Goal: Task Accomplishment & Management: Manage account settings

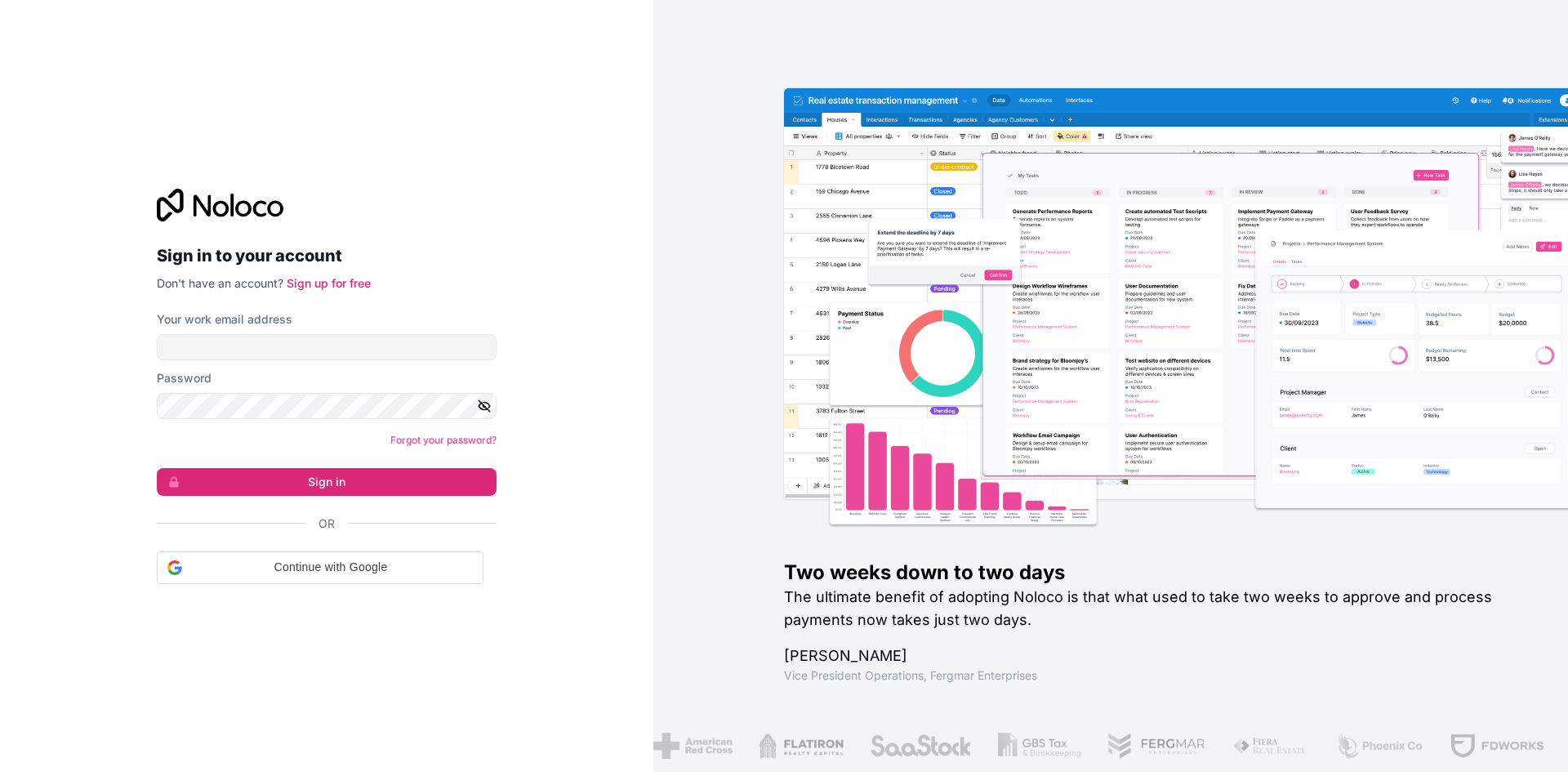
drag, startPoint x: 252, startPoint y: 322, endPoint x: 249, endPoint y: 330, distance: 8.5
click at [250, 324] on label "Your work email address" at bounding box center [225, 320] width 136 height 17
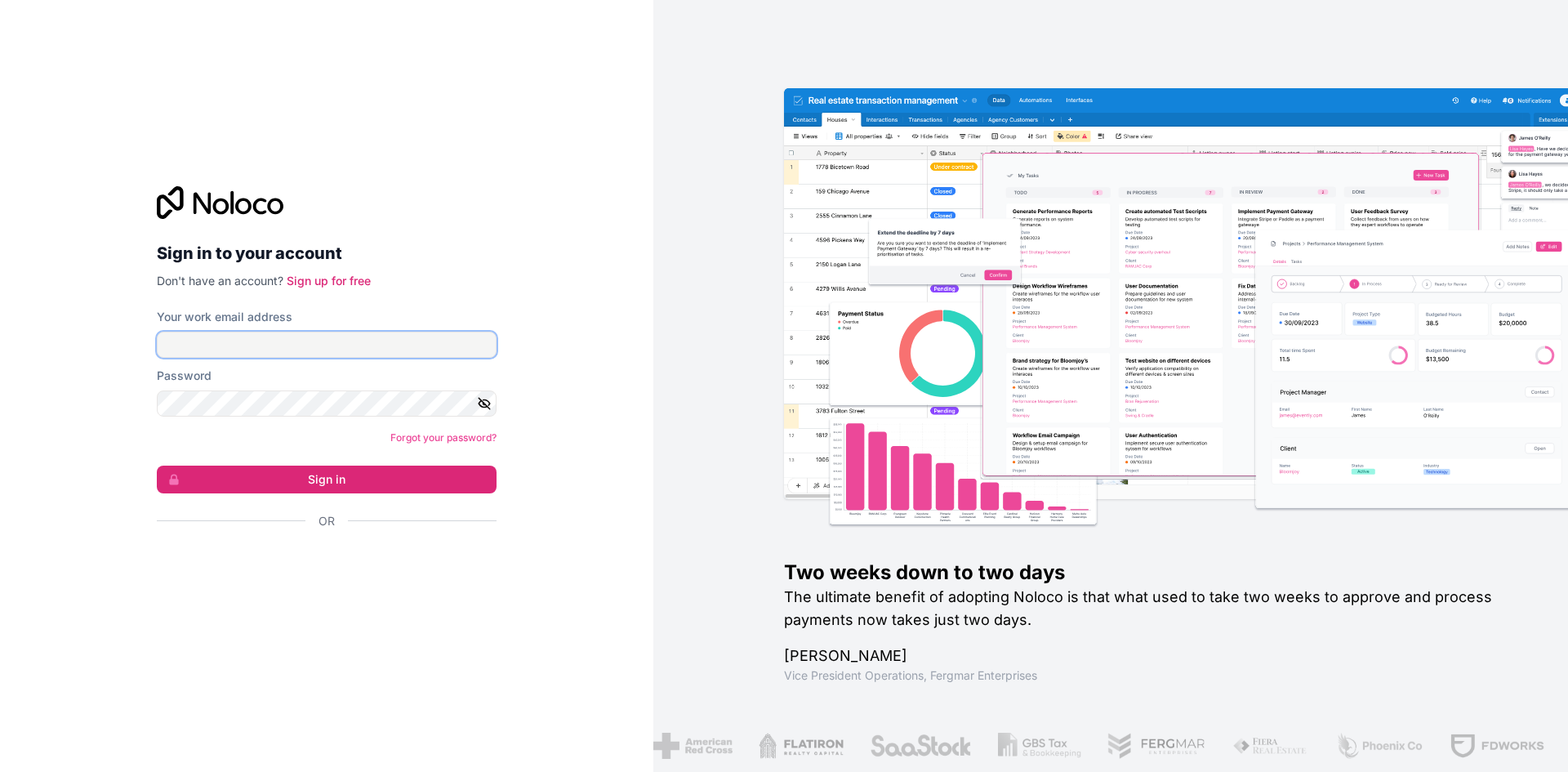
click at [245, 342] on input "Your work email address" at bounding box center [327, 345] width 340 height 26
type input "**********"
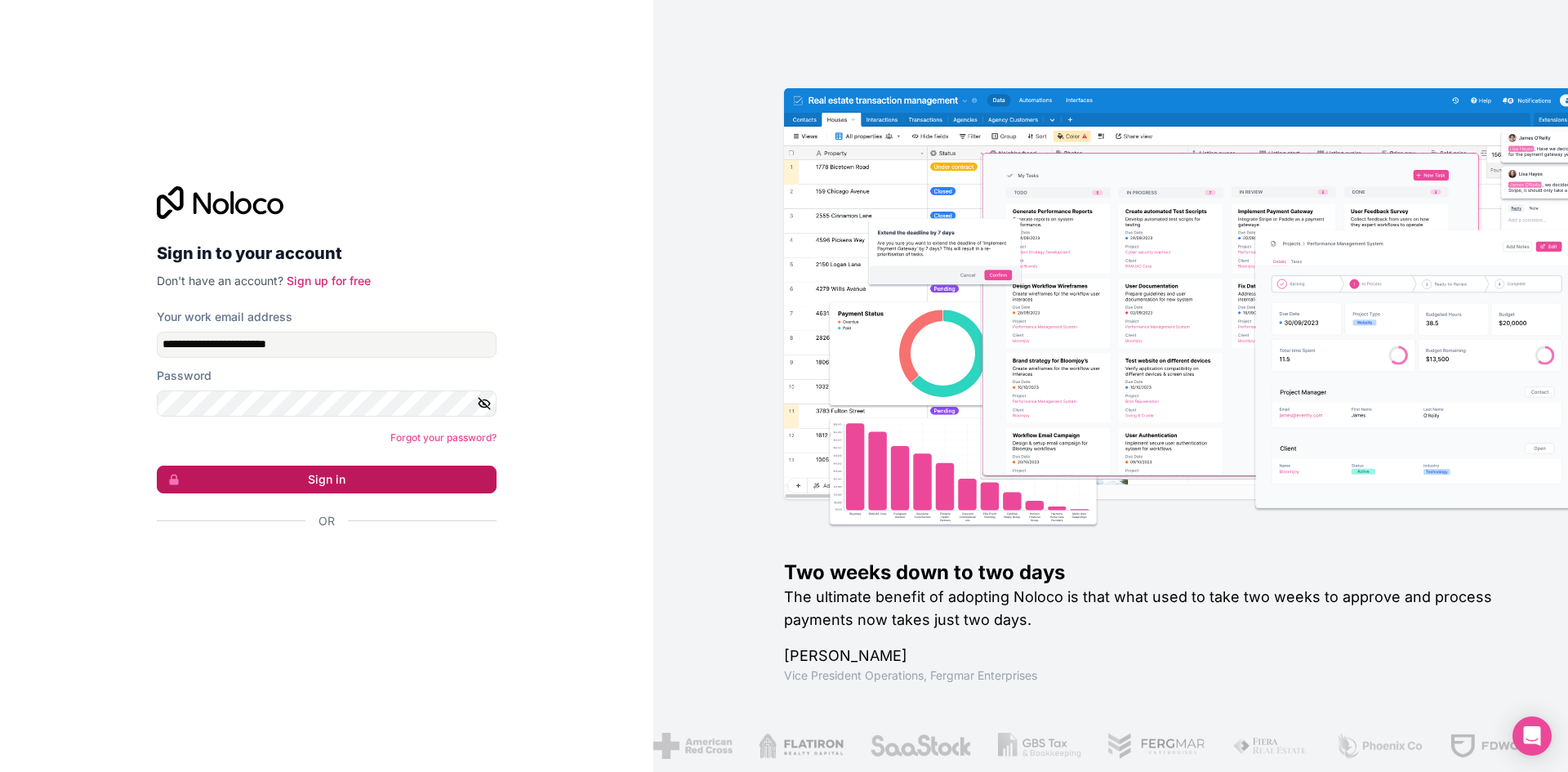
click at [249, 474] on button "Sign in" at bounding box center [327, 480] width 340 height 28
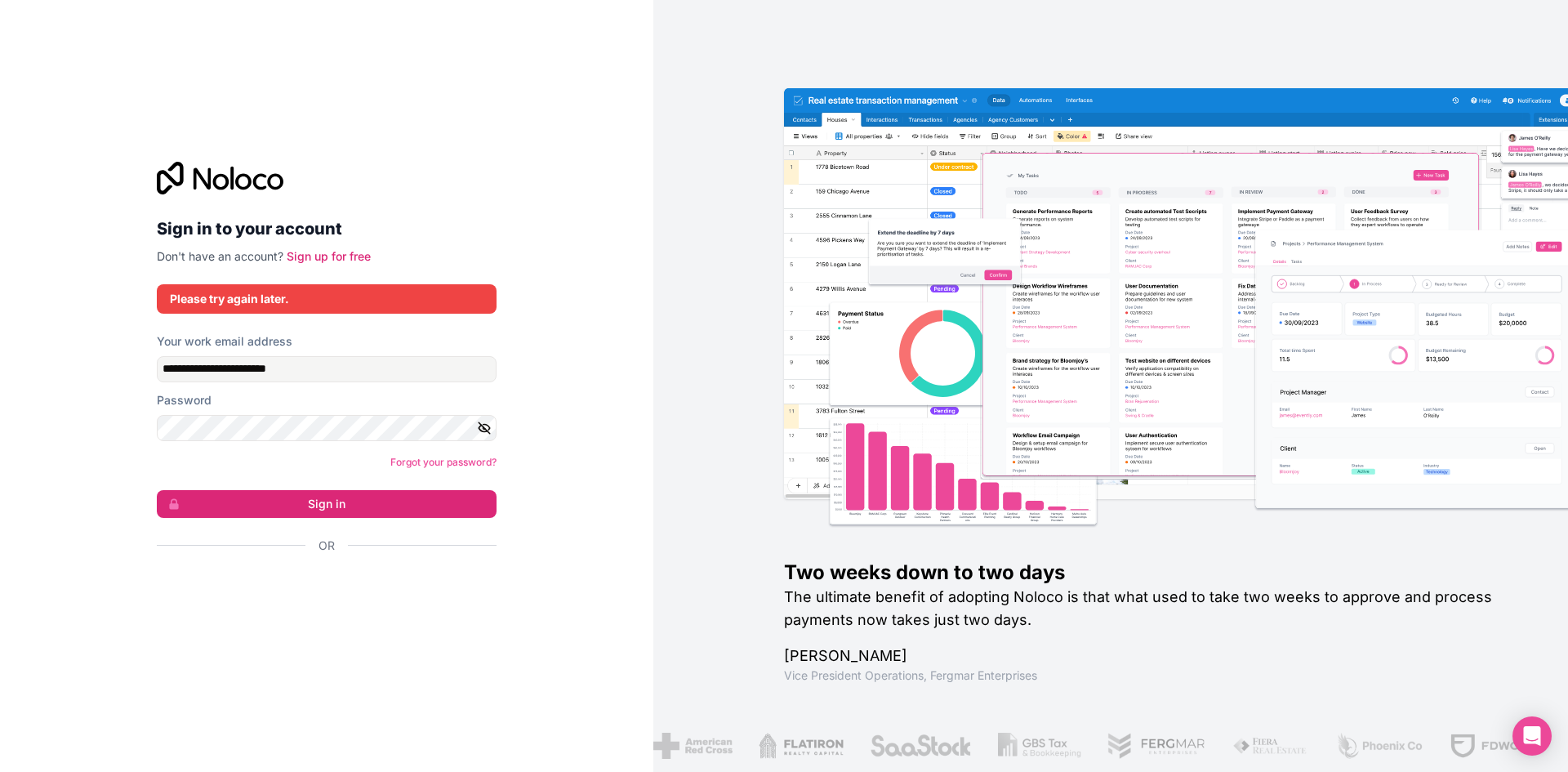
click at [346, 300] on div "Please try again later." at bounding box center [326, 299] width 313 height 17
drag, startPoint x: 558, startPoint y: 517, endPoint x: 531, endPoint y: 509, distance: 28.2
click at [558, 517] on div "**********" at bounding box center [326, 386] width 653 height 772
click at [428, 460] on link "Forgot your password?" at bounding box center [444, 461] width 107 height 12
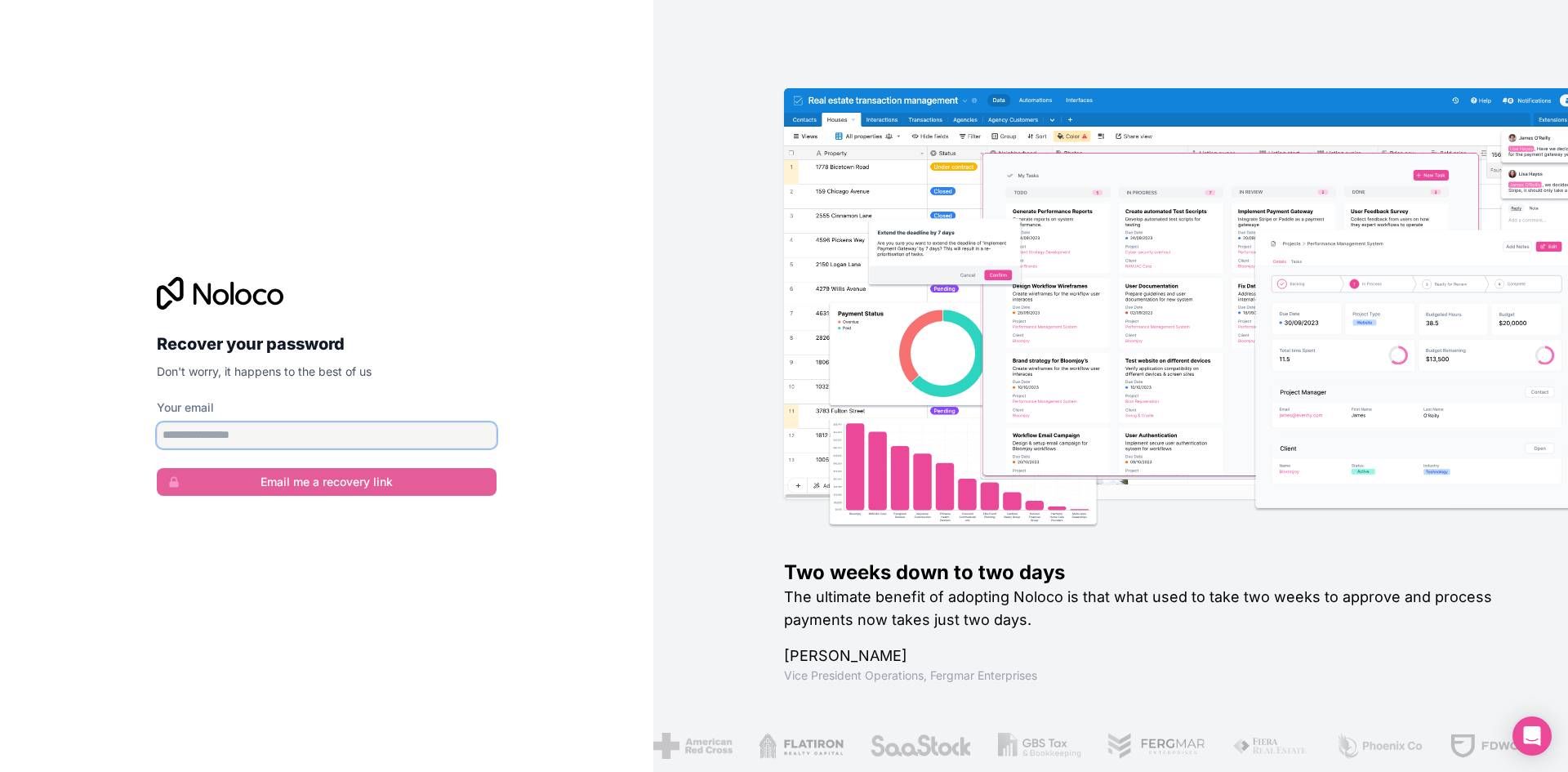
click at [268, 437] on input "Your email" at bounding box center [327, 436] width 340 height 26
type input "**********"
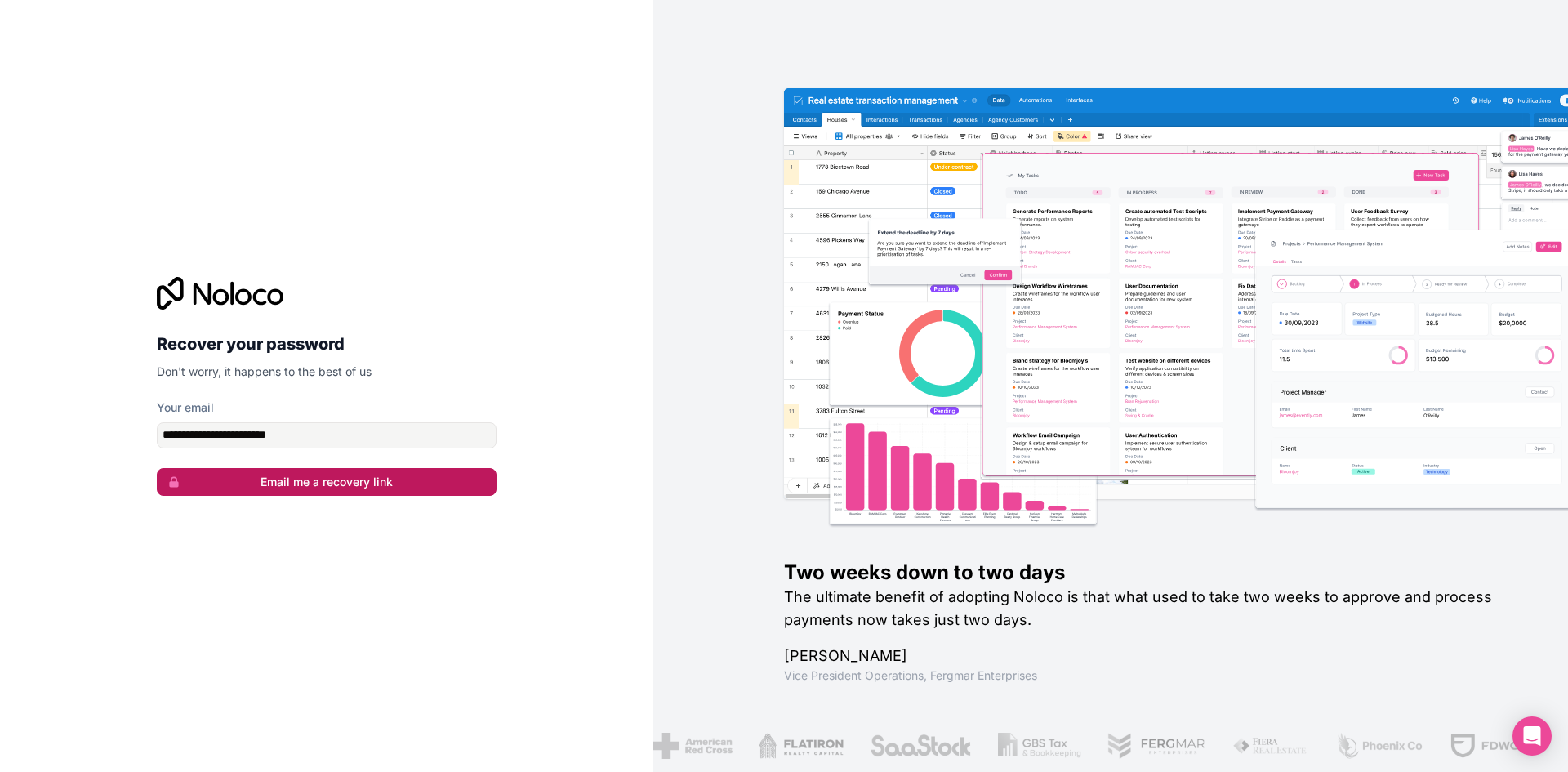
click at [308, 485] on button "Email me a recovery link" at bounding box center [327, 482] width 340 height 28
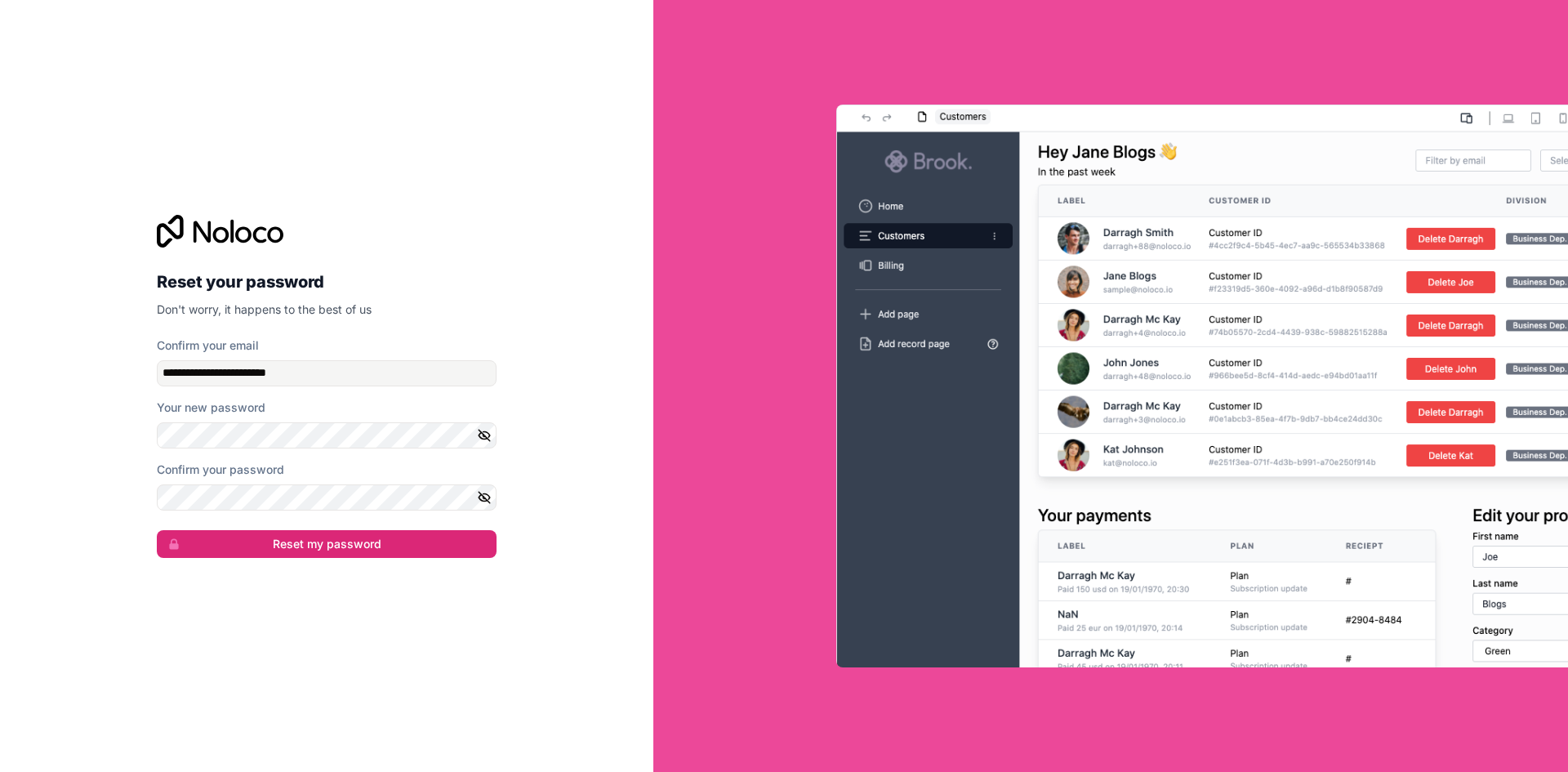
click at [491, 432] on button "button" at bounding box center [486, 436] width 19 height 26
click at [308, 408] on div "Your new password" at bounding box center [327, 408] width 340 height 17
click at [320, 549] on button "Reset my password" at bounding box center [327, 544] width 340 height 28
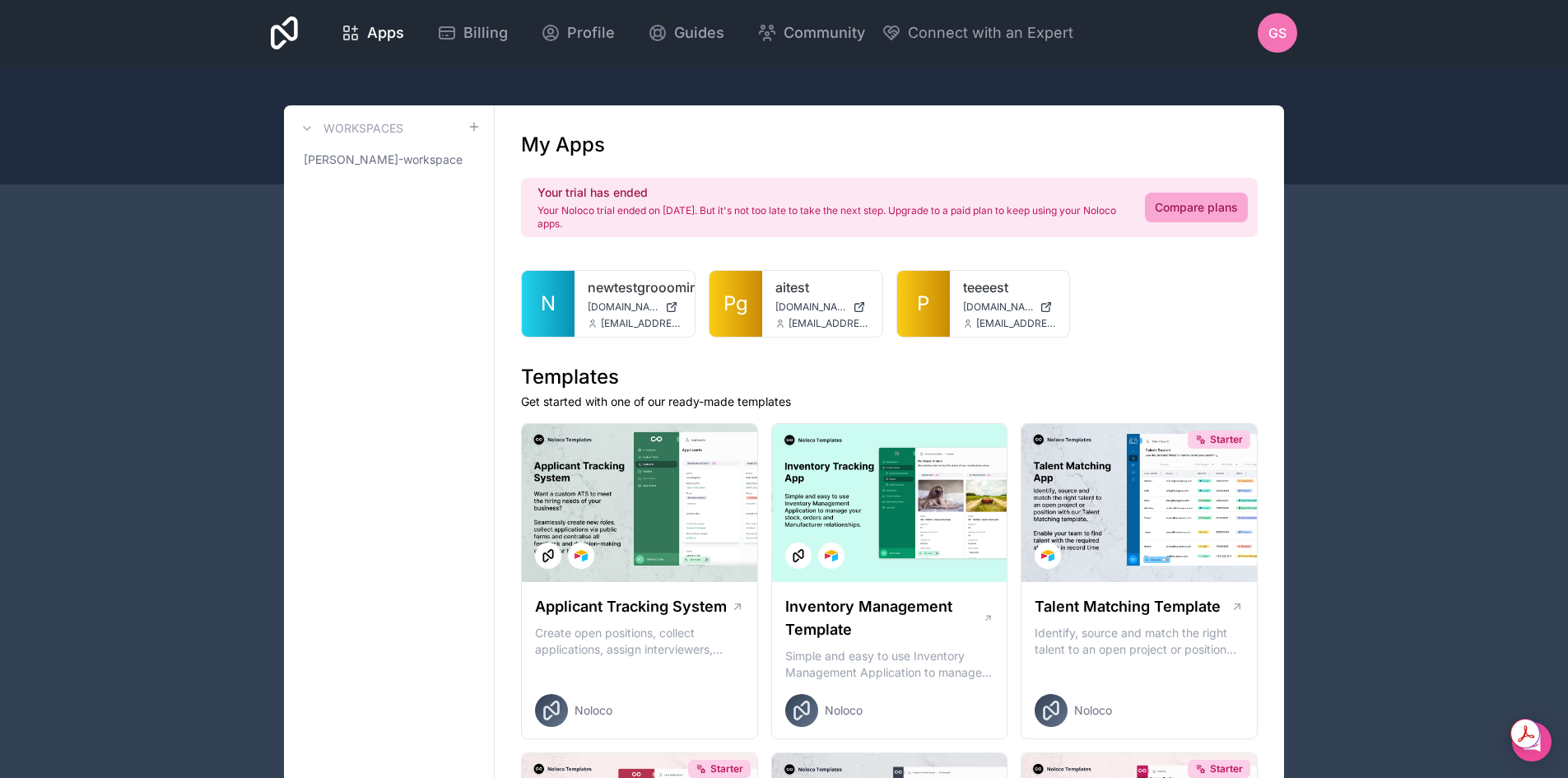
click at [651, 197] on h2 "Your trial has ended" at bounding box center [831, 193] width 588 height 17
click at [647, 207] on p "Your Noloco trial ended on [DATE]. But it's not too late to take the next step.…" at bounding box center [831, 217] width 588 height 26
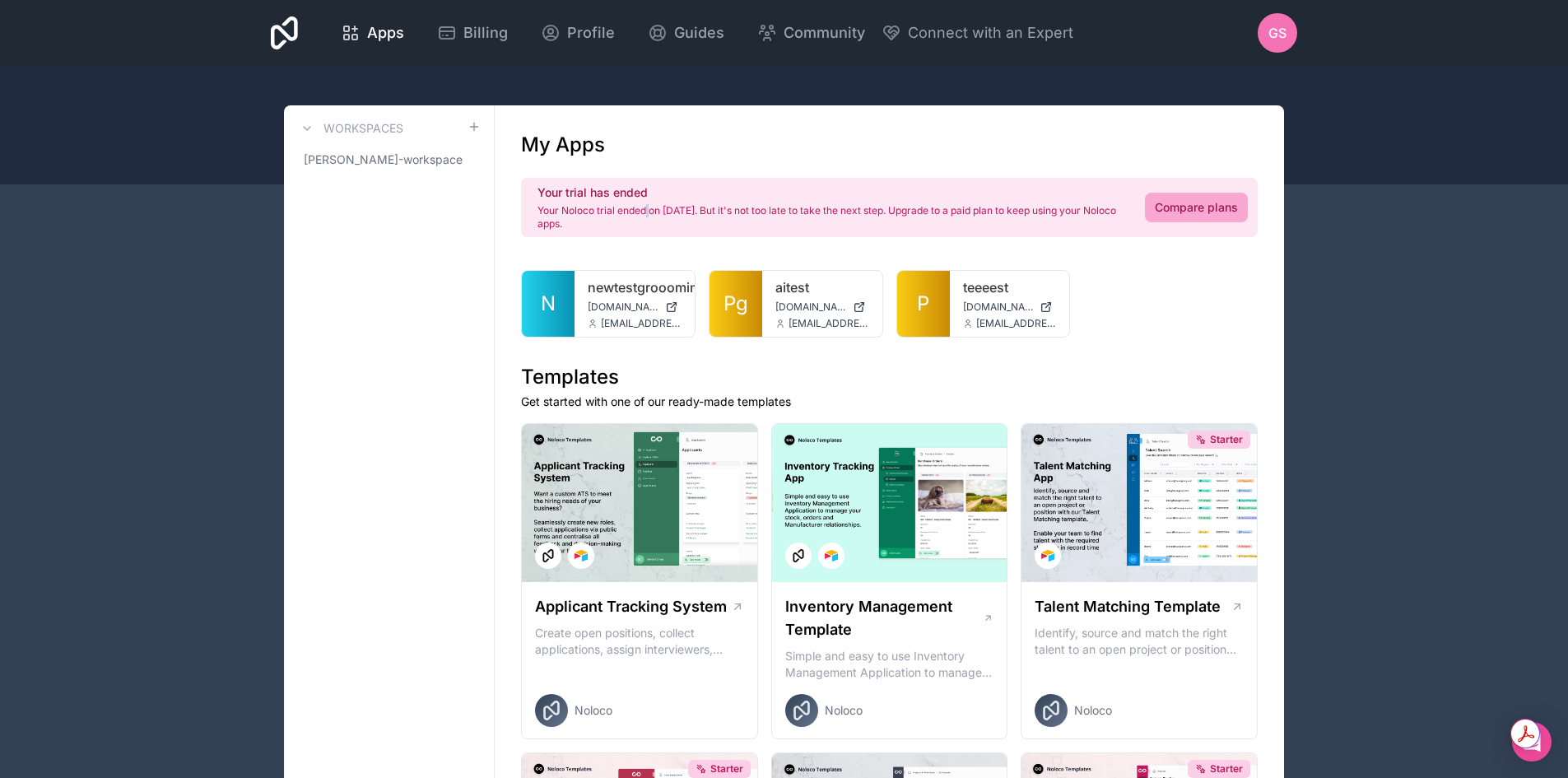
click at [647, 207] on p "Your Noloco trial ended on [DATE]. But it's not too late to take the next step.…" at bounding box center [831, 217] width 588 height 26
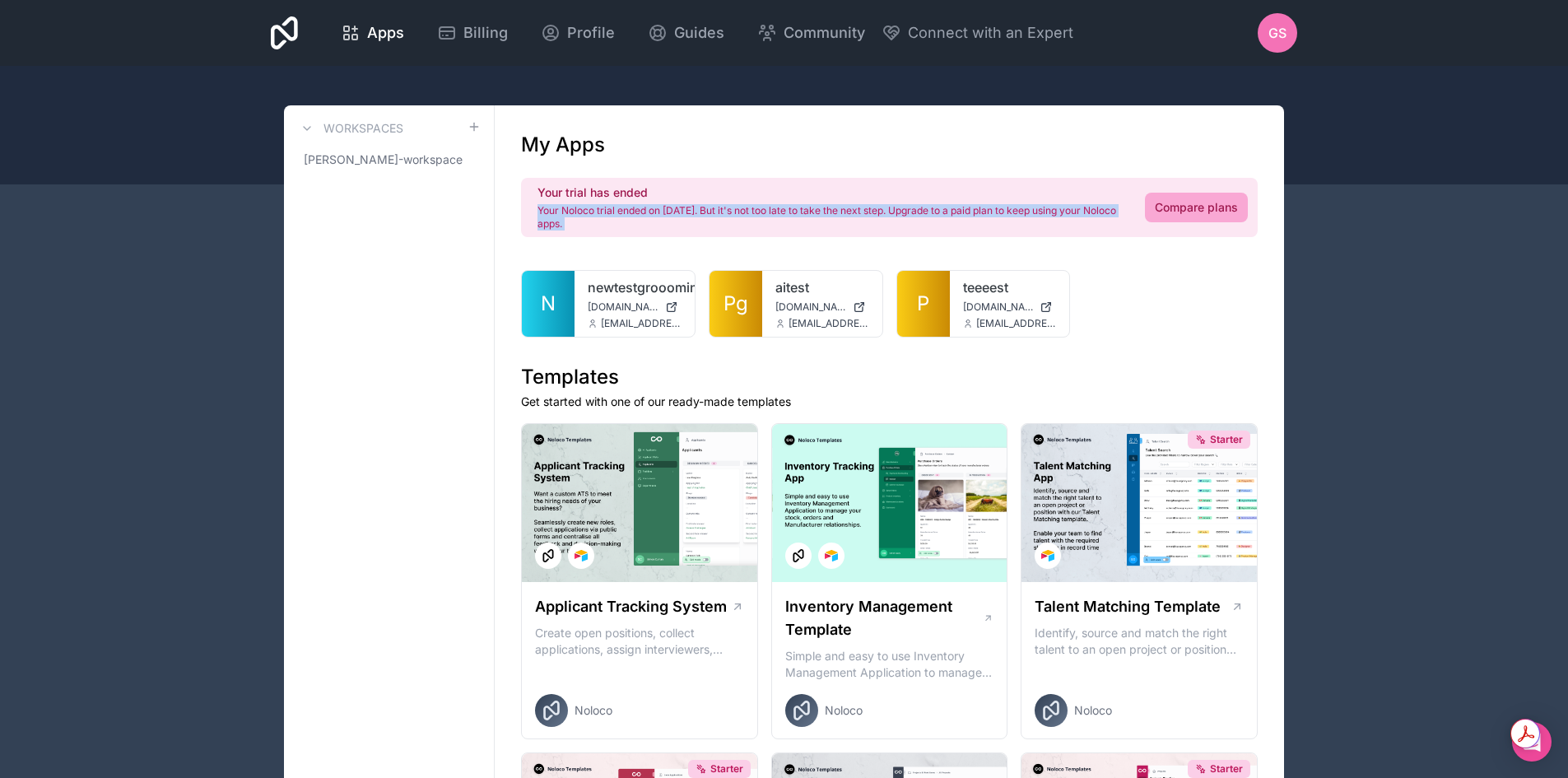
click at [647, 207] on p "Your Noloco trial ended on [DATE]. But it's not too late to take the next step.…" at bounding box center [831, 217] width 588 height 26
click at [797, 223] on p "Your Noloco trial ended on [DATE]. But it's not too late to take the next step.…" at bounding box center [831, 217] width 588 height 26
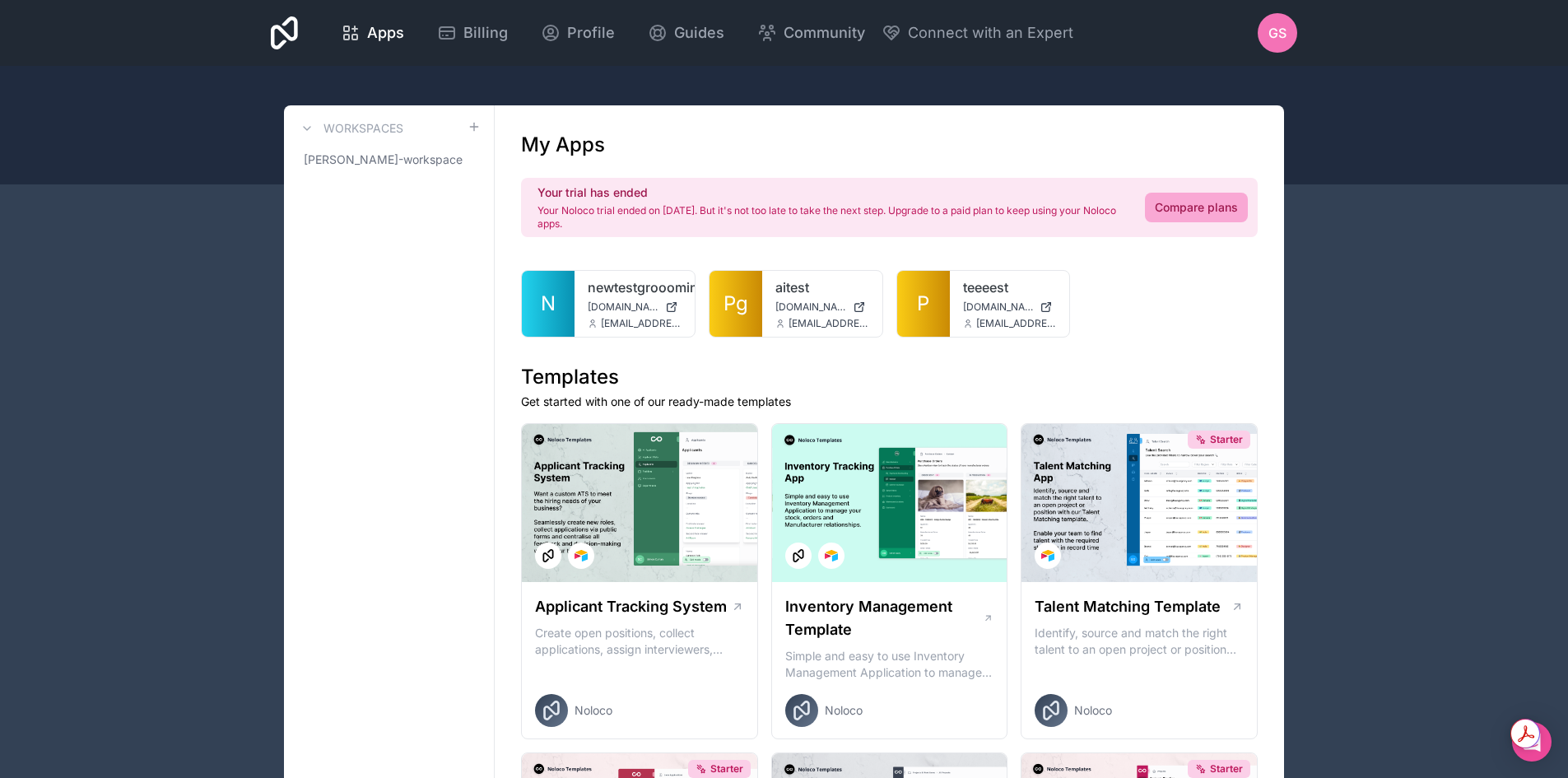
click at [827, 212] on p "Your Noloco trial ended on [DATE]. But it's not too late to take the next step.…" at bounding box center [831, 217] width 588 height 26
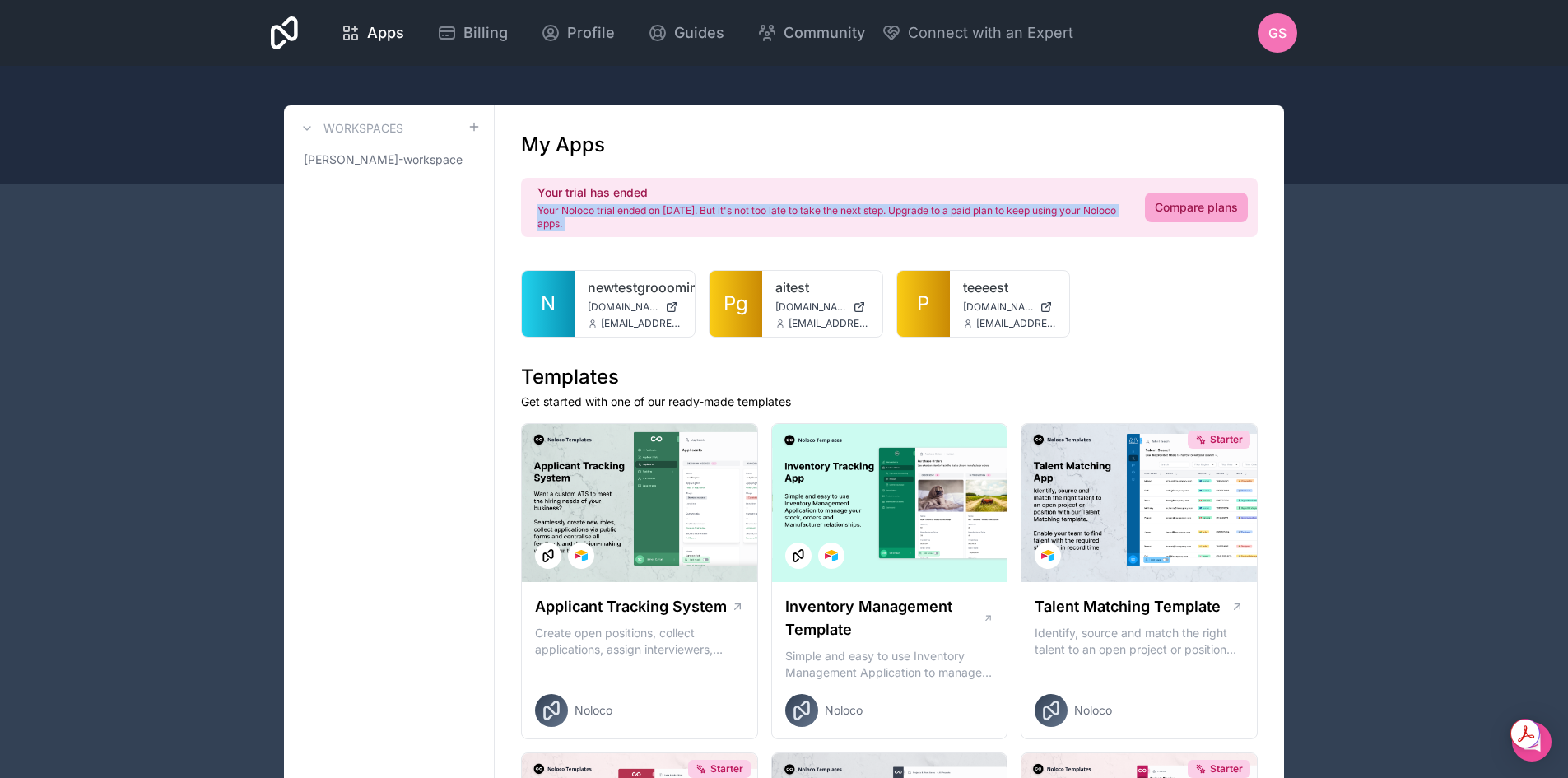
click at [827, 212] on p "Your Noloco trial ended on [DATE]. But it's not too late to take the next step.…" at bounding box center [831, 217] width 588 height 26
click at [886, 230] on p "Your Noloco trial ended on [DATE]. But it's not too late to take the next step.…" at bounding box center [831, 217] width 588 height 26
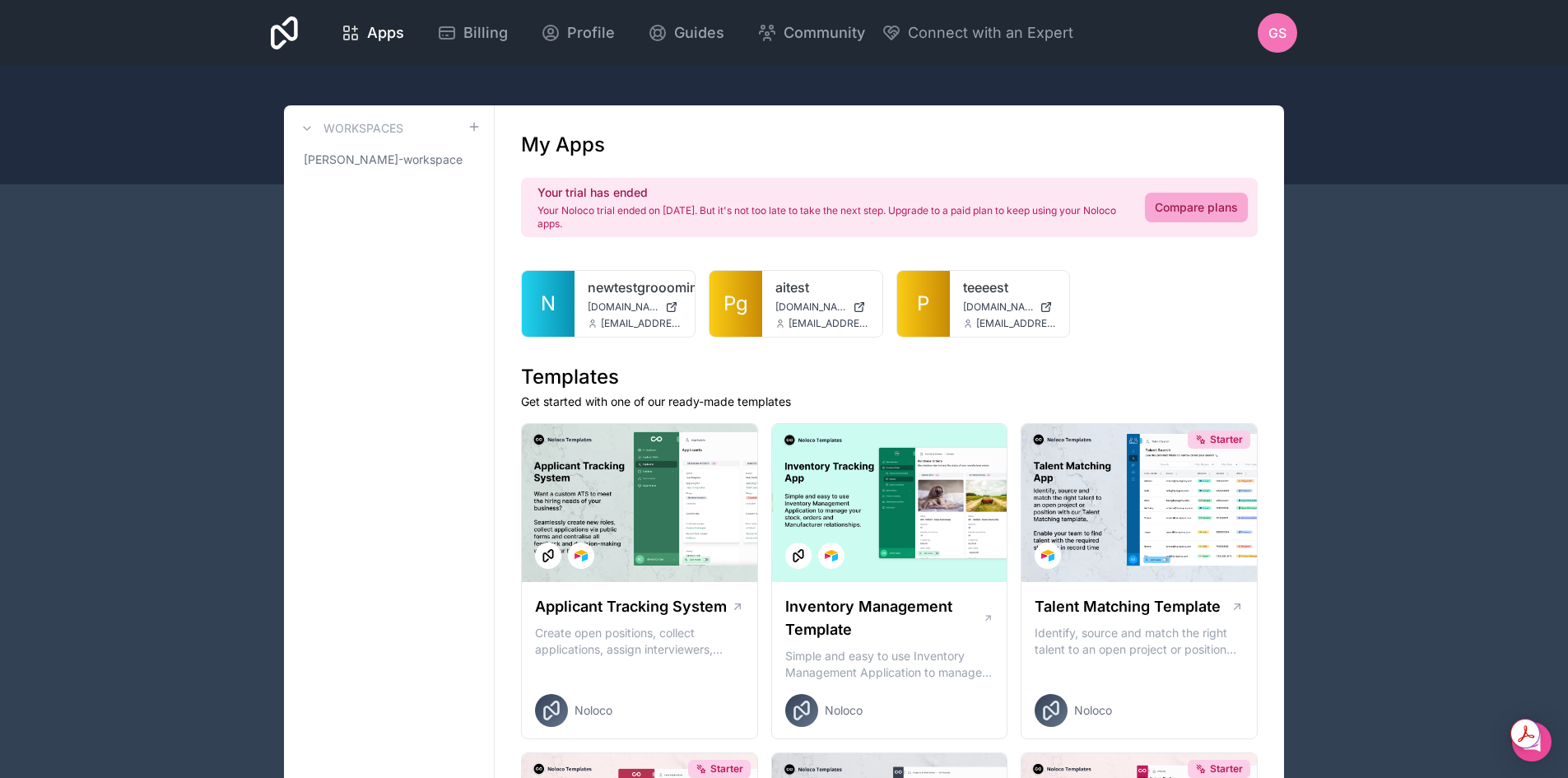
click at [950, 215] on p "Your Noloco trial ended on [DATE]. But it's not too late to take the next step.…" at bounding box center [831, 217] width 588 height 26
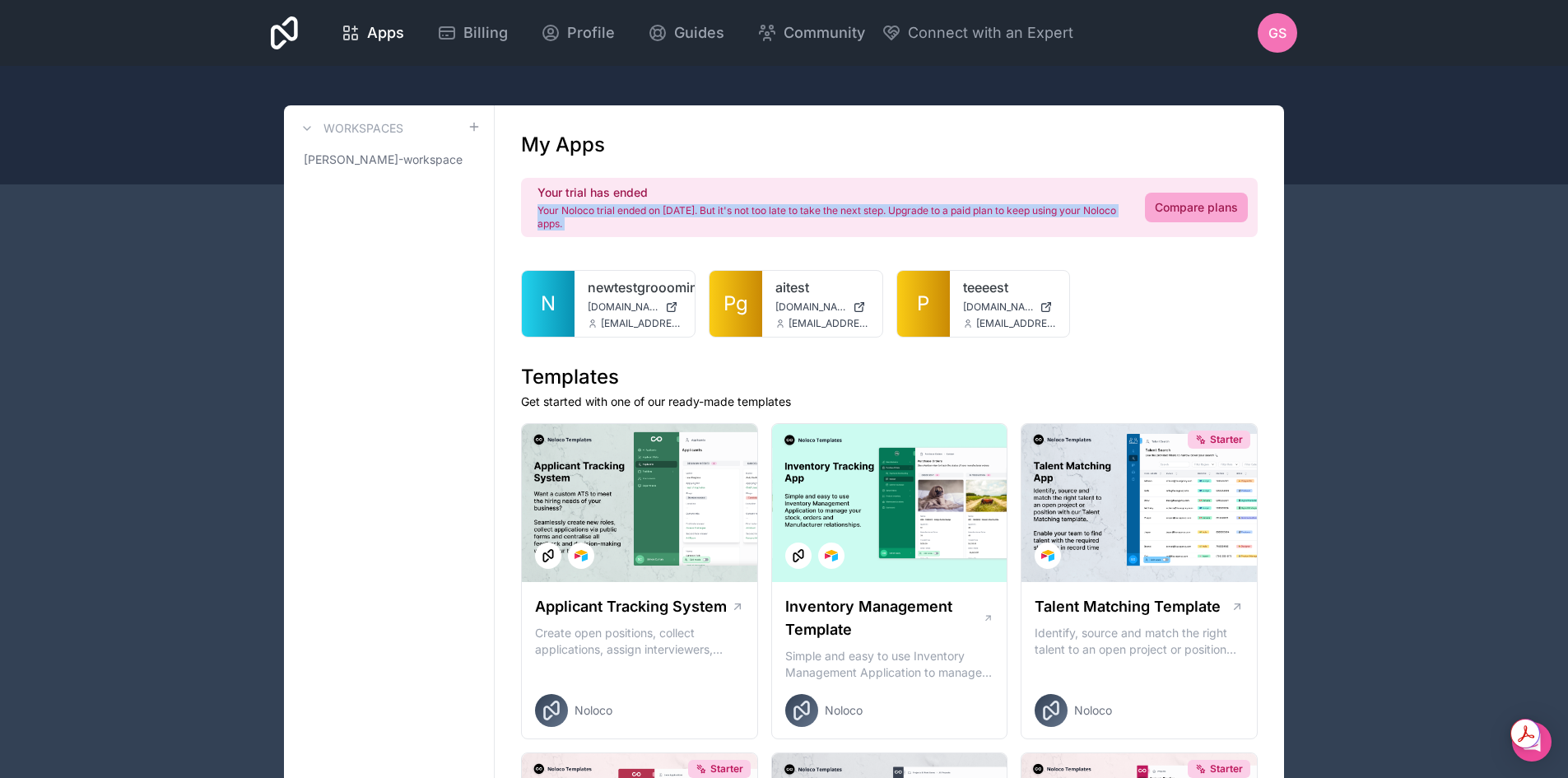
click at [950, 215] on p "Your Noloco trial ended on [DATE]. But it's not too late to take the next step.…" at bounding box center [831, 217] width 588 height 26
click at [955, 222] on p "Your Noloco trial ended on [DATE]. But it's not too late to take the next step.…" at bounding box center [831, 217] width 588 height 26
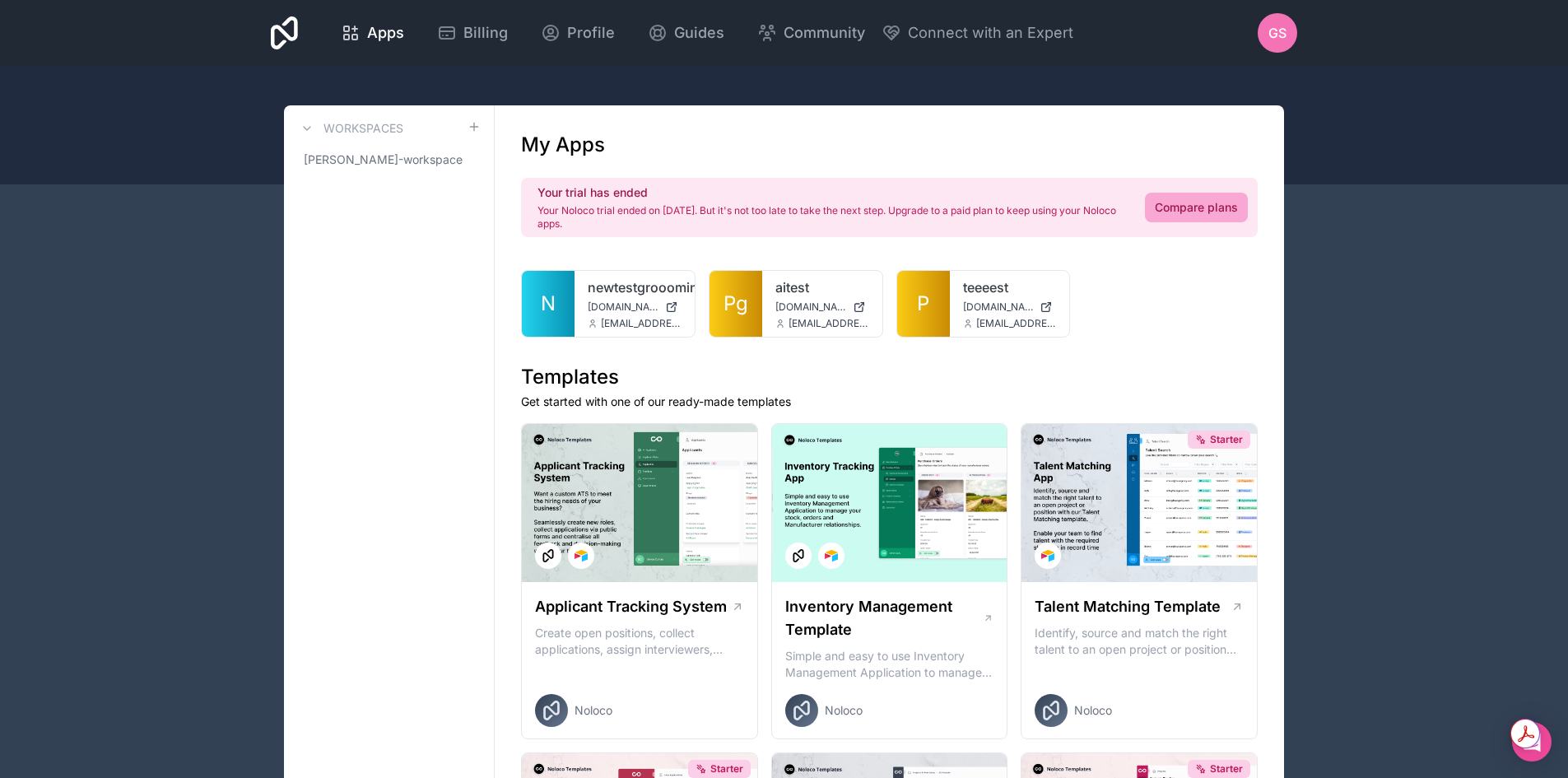
click at [979, 211] on p "Your Noloco trial ended on [DATE]. But it's not too late to take the next step.…" at bounding box center [831, 217] width 588 height 26
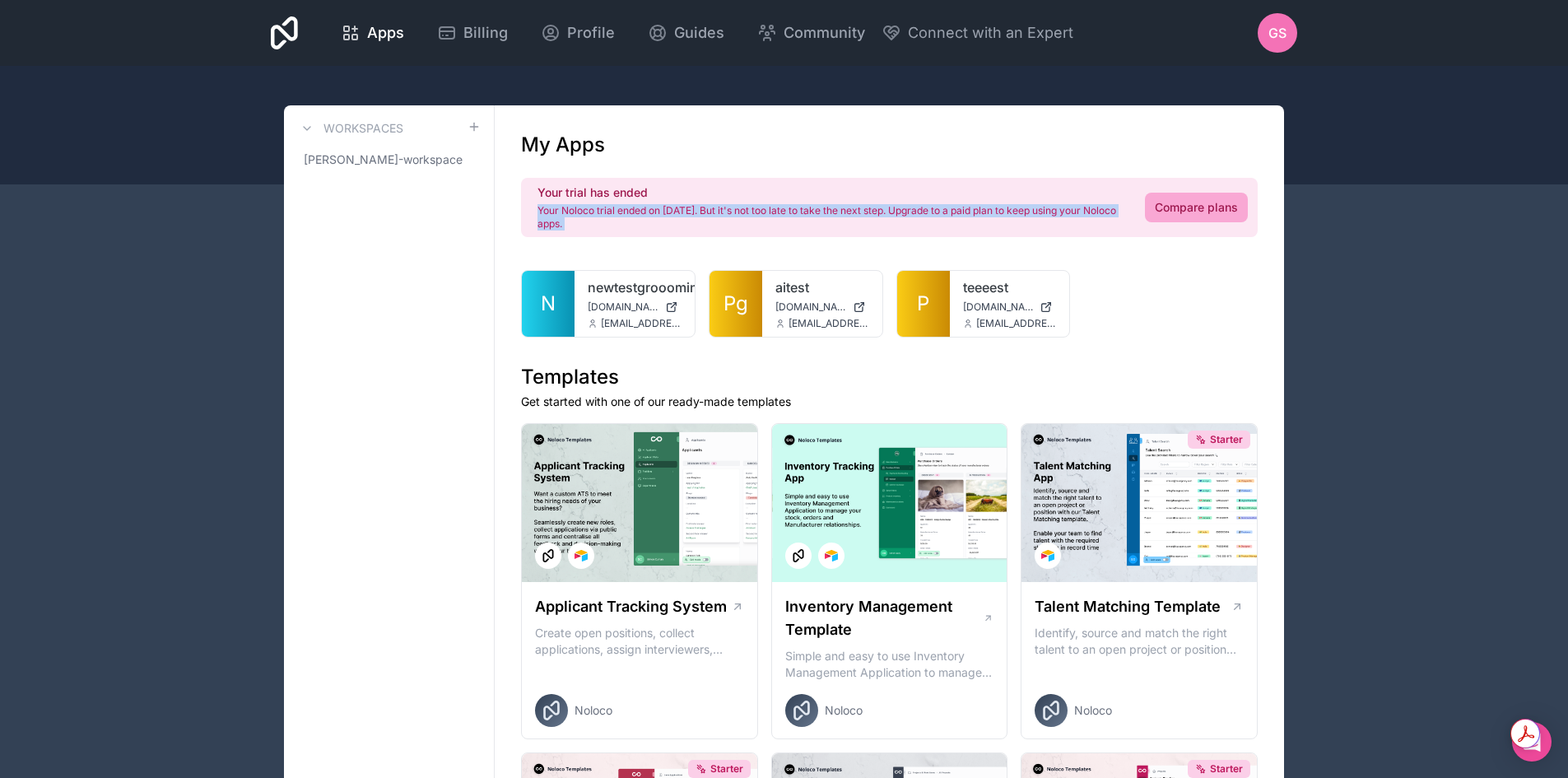
drag, startPoint x: 979, startPoint y: 211, endPoint x: 974, endPoint y: 226, distance: 15.8
click at [979, 213] on p "Your Noloco trial ended on [DATE]. But it's not too late to take the next step.…" at bounding box center [831, 217] width 588 height 26
click at [974, 226] on p "Your Noloco trial ended on [DATE]. But it's not too late to take the next step.…" at bounding box center [831, 217] width 588 height 26
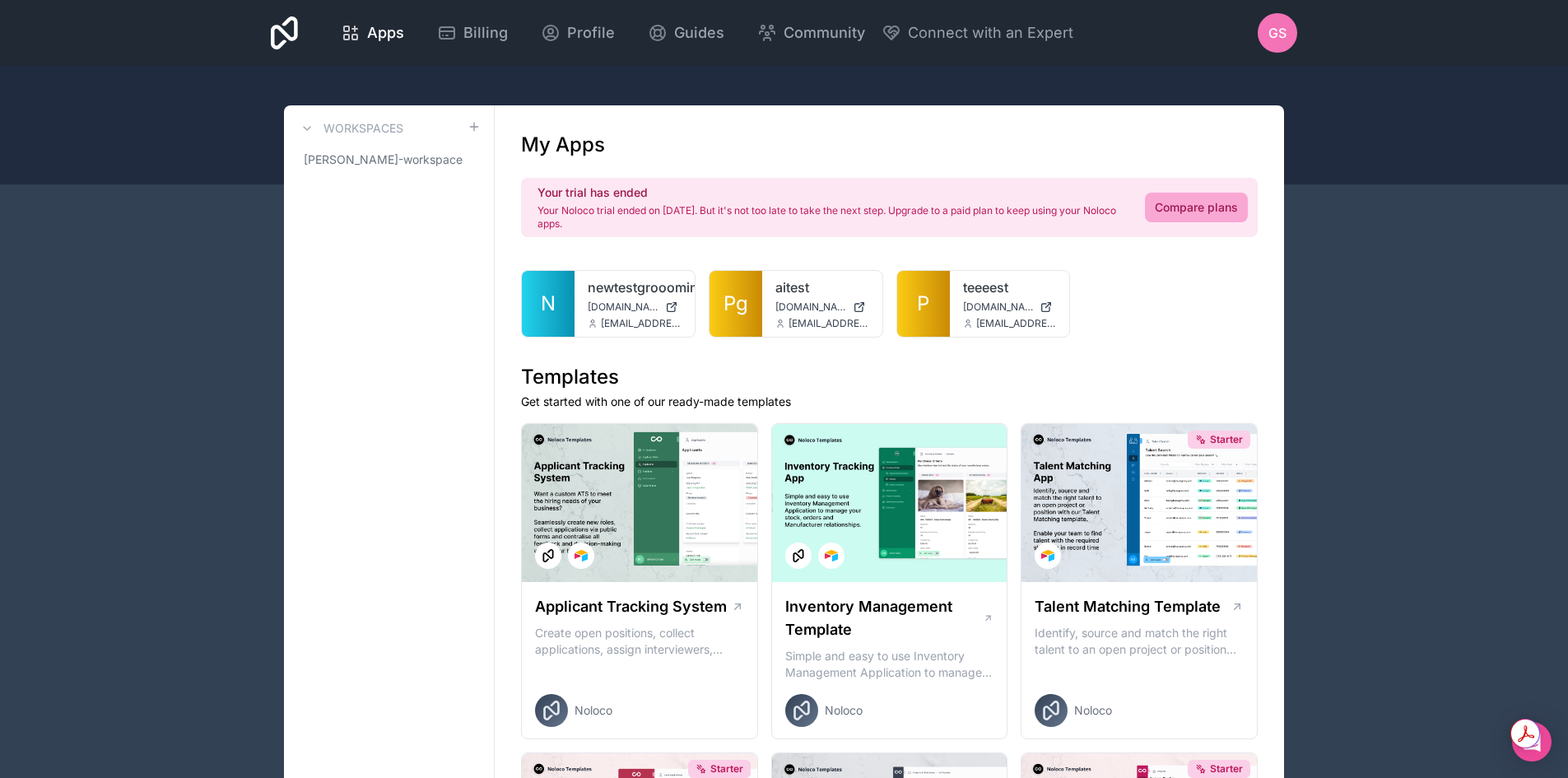
click at [929, 202] on div "Your trial has ended Your Noloco trial ended on Jul 10, 2025. But it's not too …" at bounding box center [831, 207] width 588 height 46
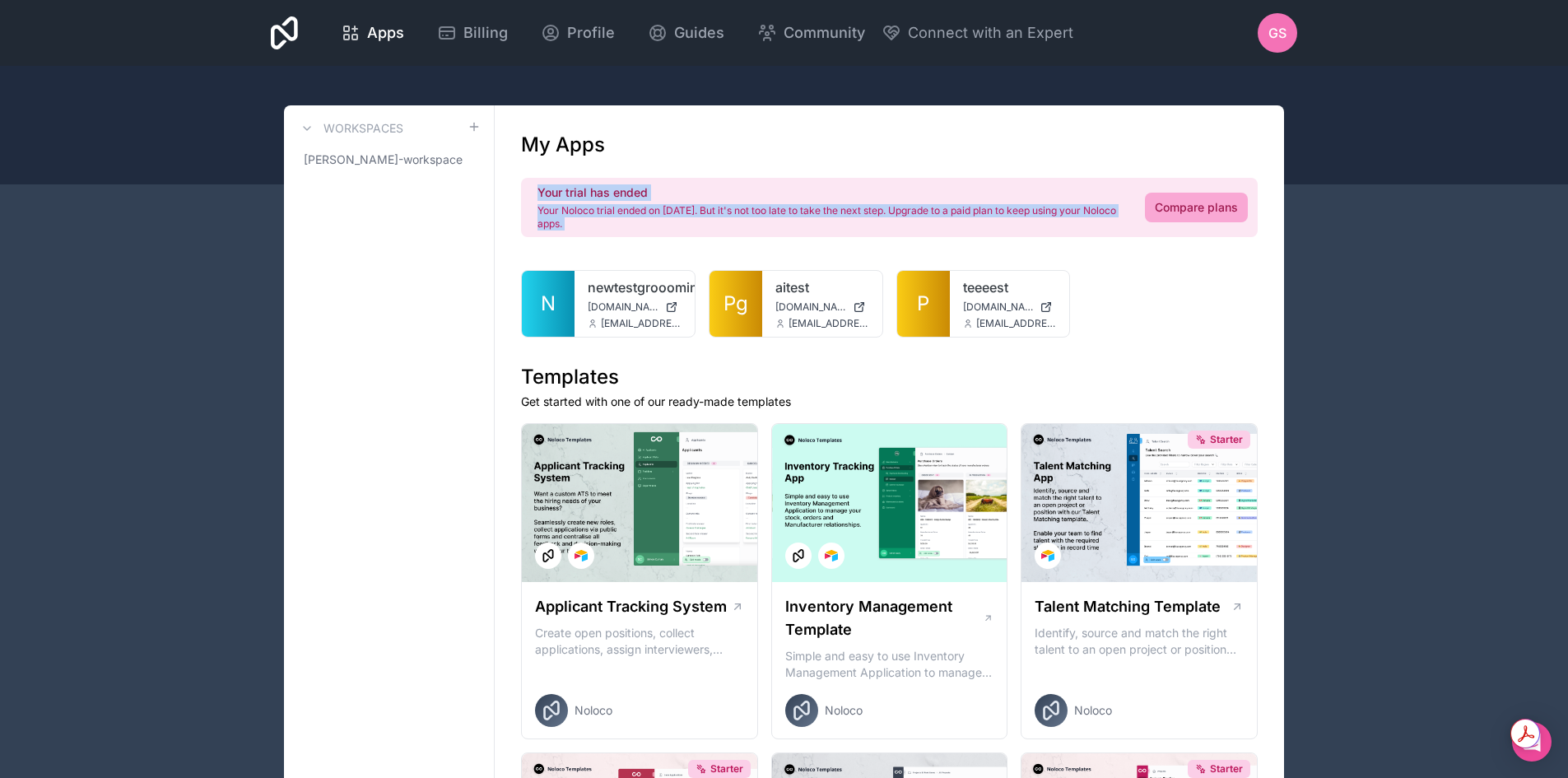
drag, startPoint x: 929, startPoint y: 202, endPoint x: 727, endPoint y: 203, distance: 202.0
click at [915, 211] on div "Your trial has ended Your Noloco trial ended on Jul 10, 2025. But it's not too …" at bounding box center [831, 207] width 588 height 46
click at [692, 200] on h2 "Your trial has ended" at bounding box center [831, 193] width 588 height 17
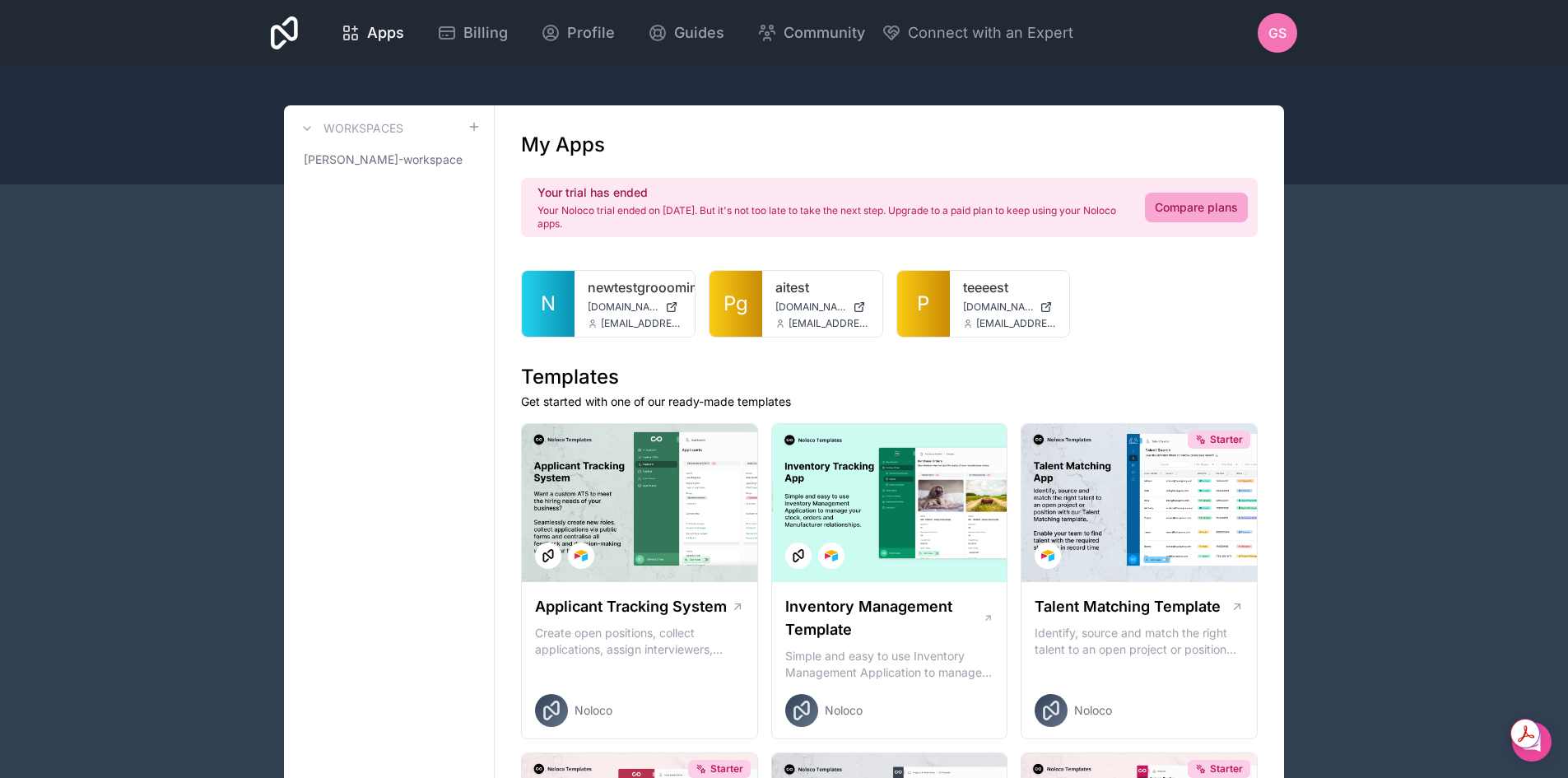
click at [691, 201] on div "Your trial has ended Your Noloco trial ended on Jul 10, 2025. But it's not too …" at bounding box center [831, 207] width 588 height 46
click at [649, 214] on p "Your Noloco trial ended on [DATE]. But it's not too late to take the next step.…" at bounding box center [831, 217] width 588 height 26
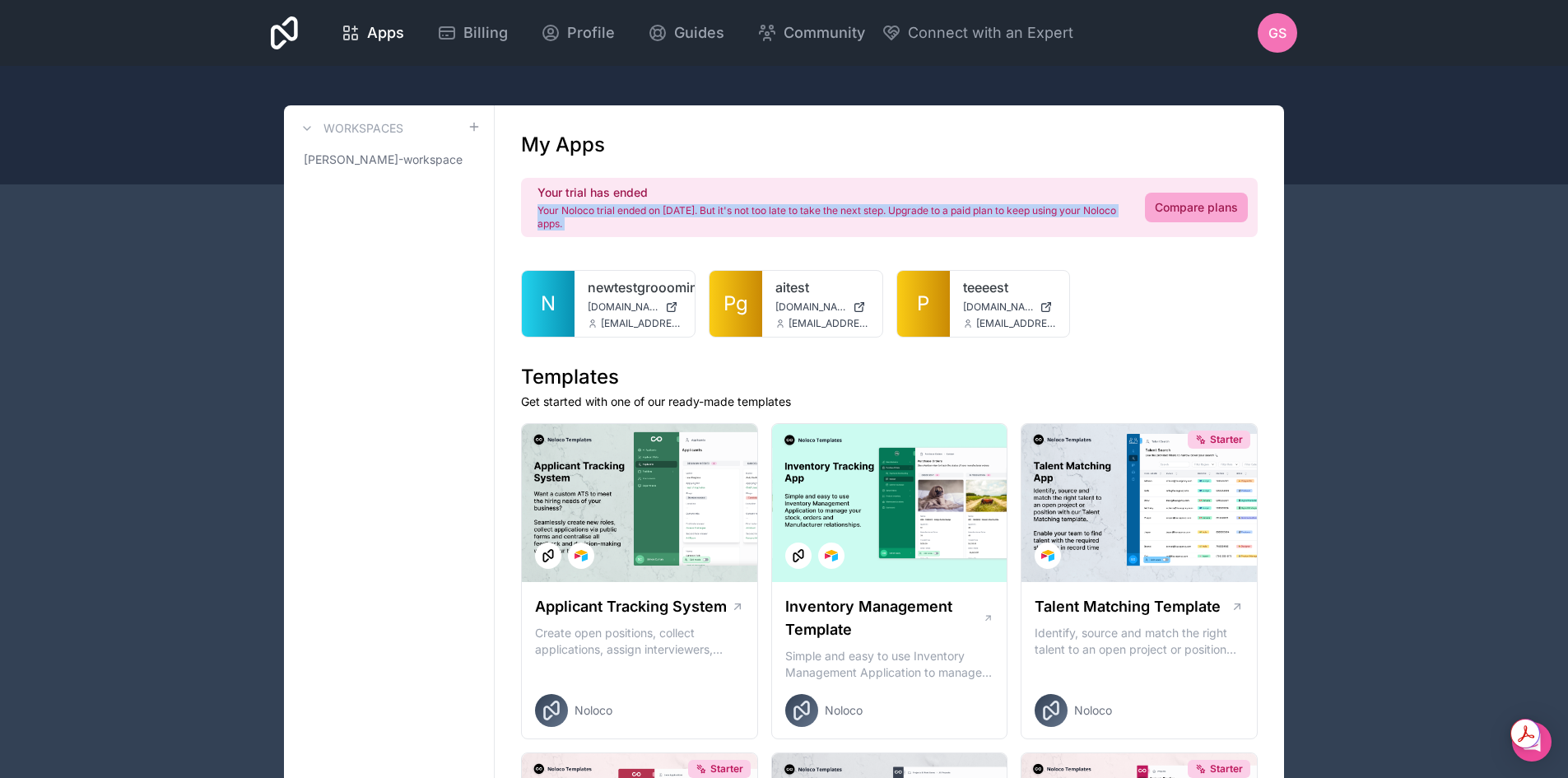
click at [649, 214] on p "Your Noloco trial ended on [DATE]. But it's not too late to take the next step.…" at bounding box center [831, 217] width 588 height 26
click at [659, 226] on p "Your Noloco trial ended on [DATE]. But it's not too late to take the next step.…" at bounding box center [831, 217] width 588 height 26
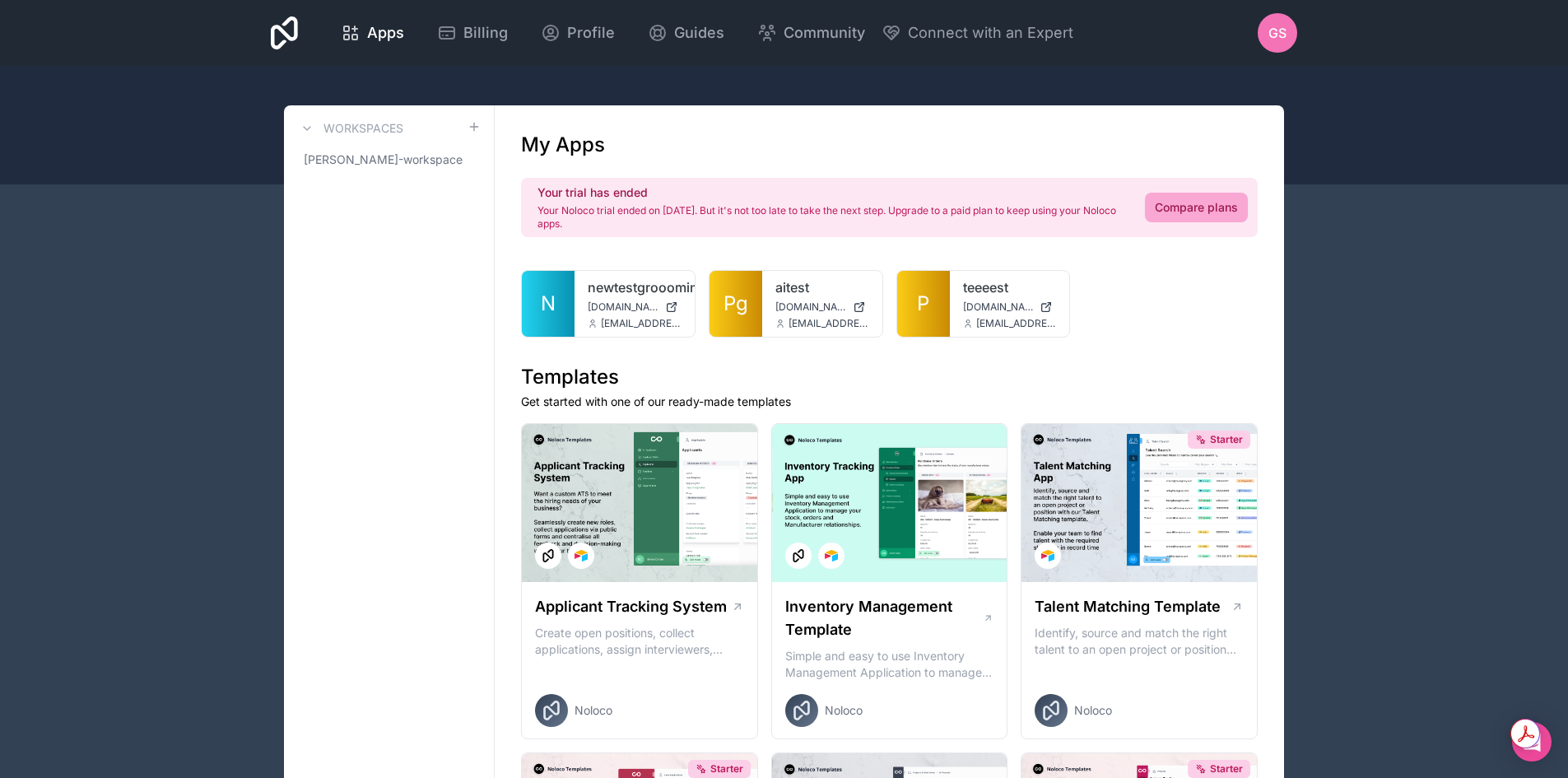
click at [1162, 332] on div "N newtestgroooming newtestgroooming.noloco.co sarrisg@joblessjournal.gr Pg aite…" at bounding box center [890, 304] width 737 height 68
click at [586, 315] on div "newtestgroooming newtestgroooming.noloco.co sarrisg@joblessjournal.gr" at bounding box center [634, 303] width 120 height 66
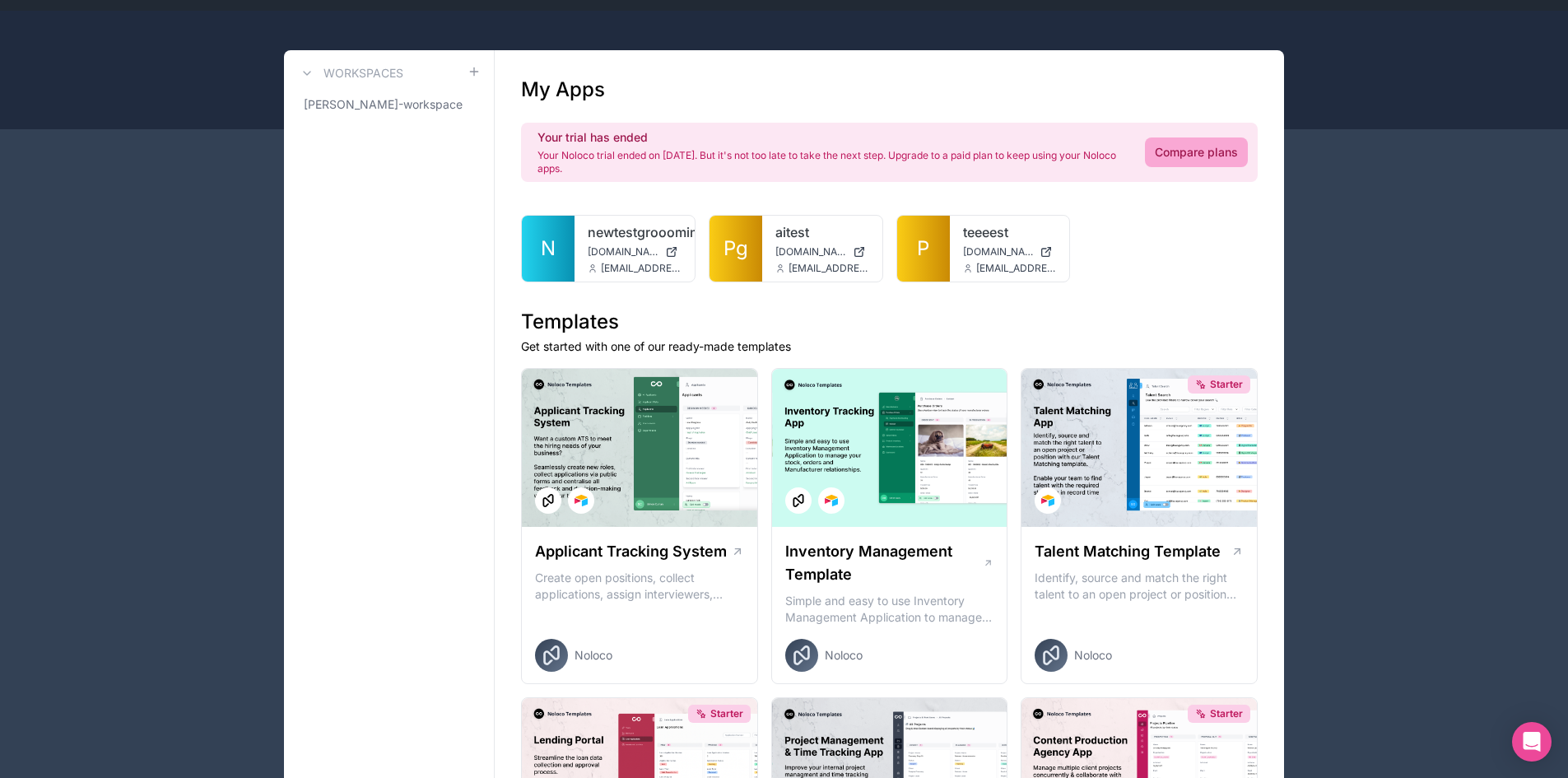
scroll to position [82, 0]
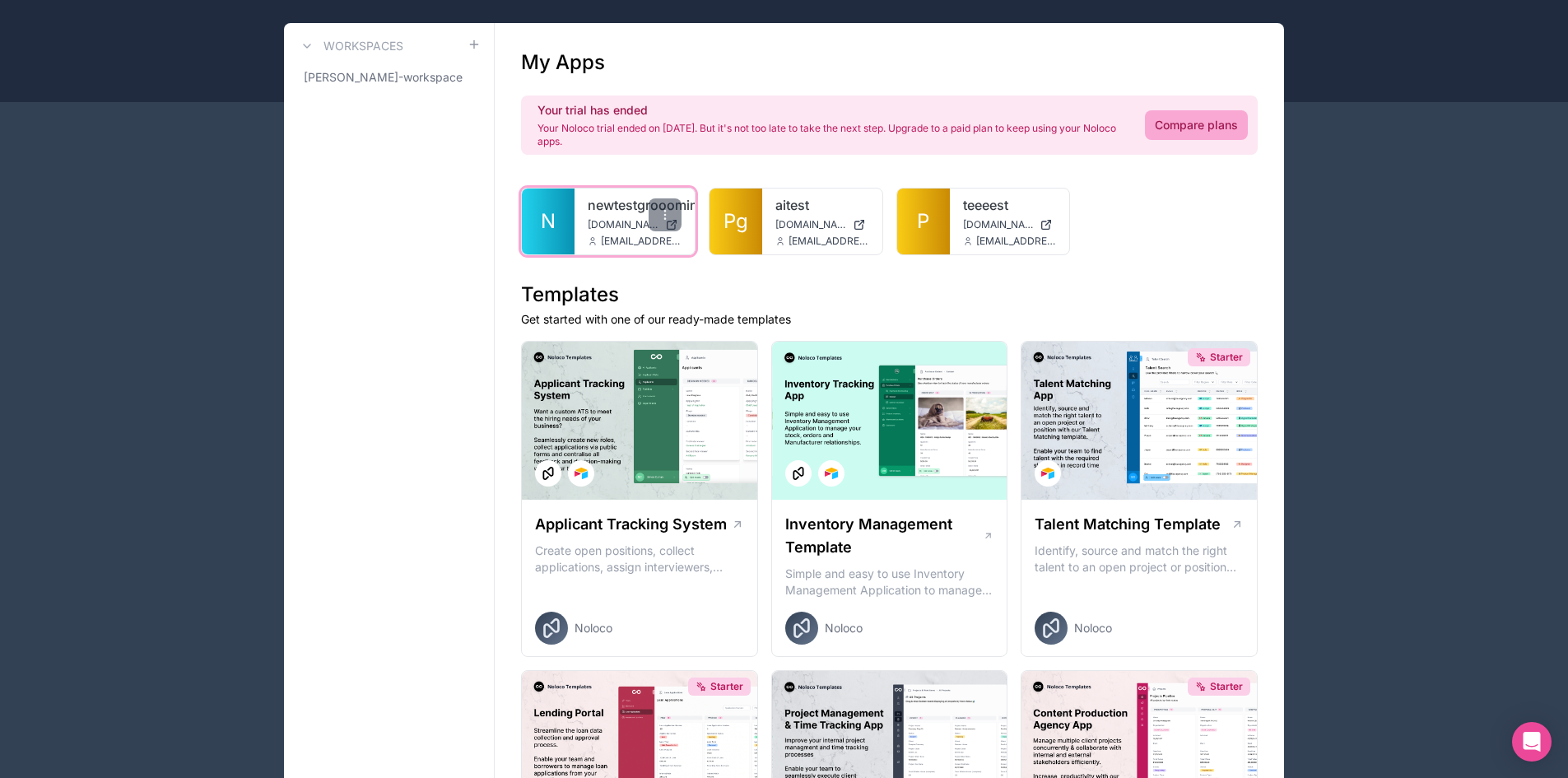
click at [562, 223] on link "N" at bounding box center [548, 221] width 53 height 66
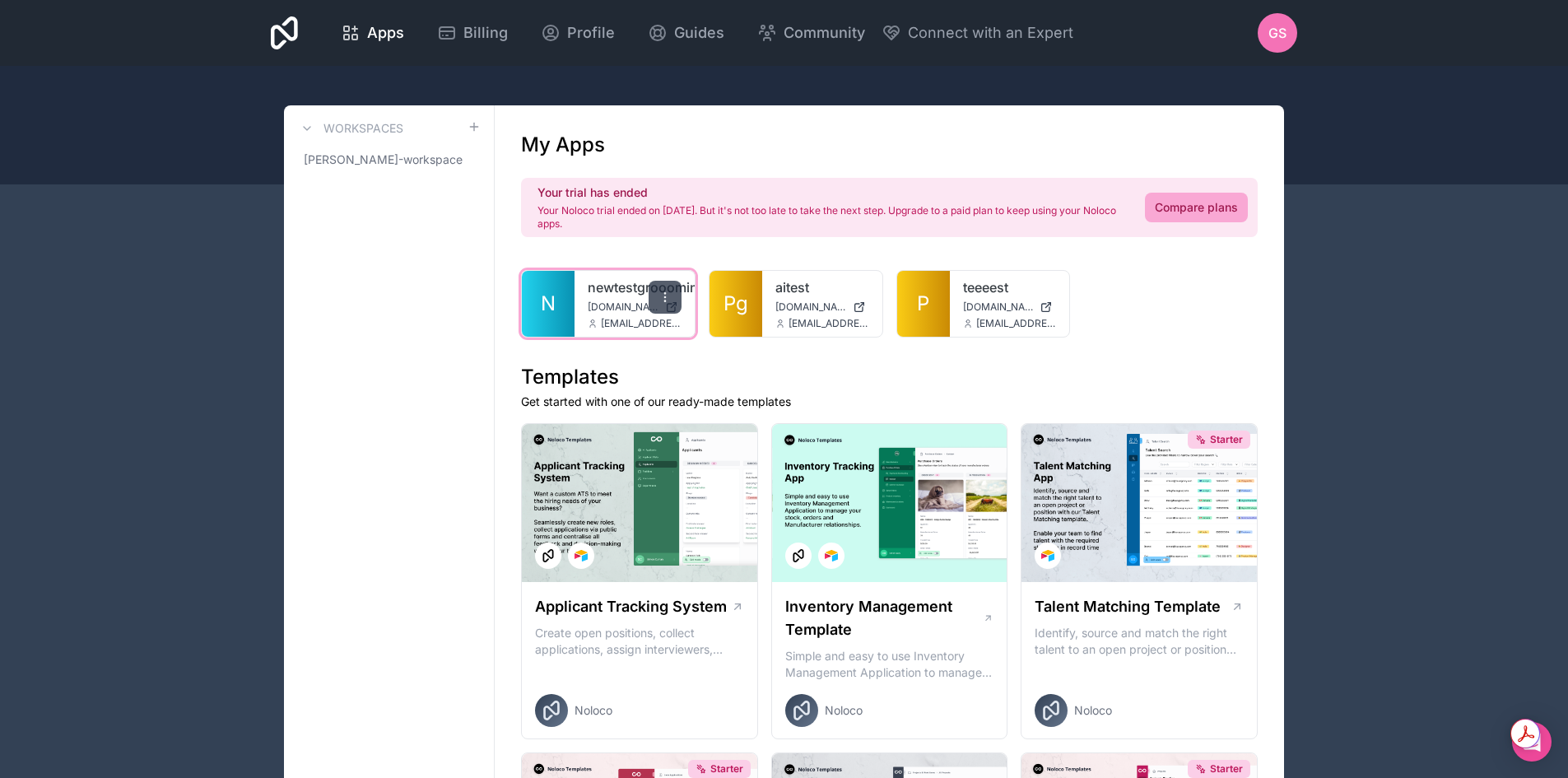
click at [660, 300] on icon at bounding box center [665, 297] width 13 height 13
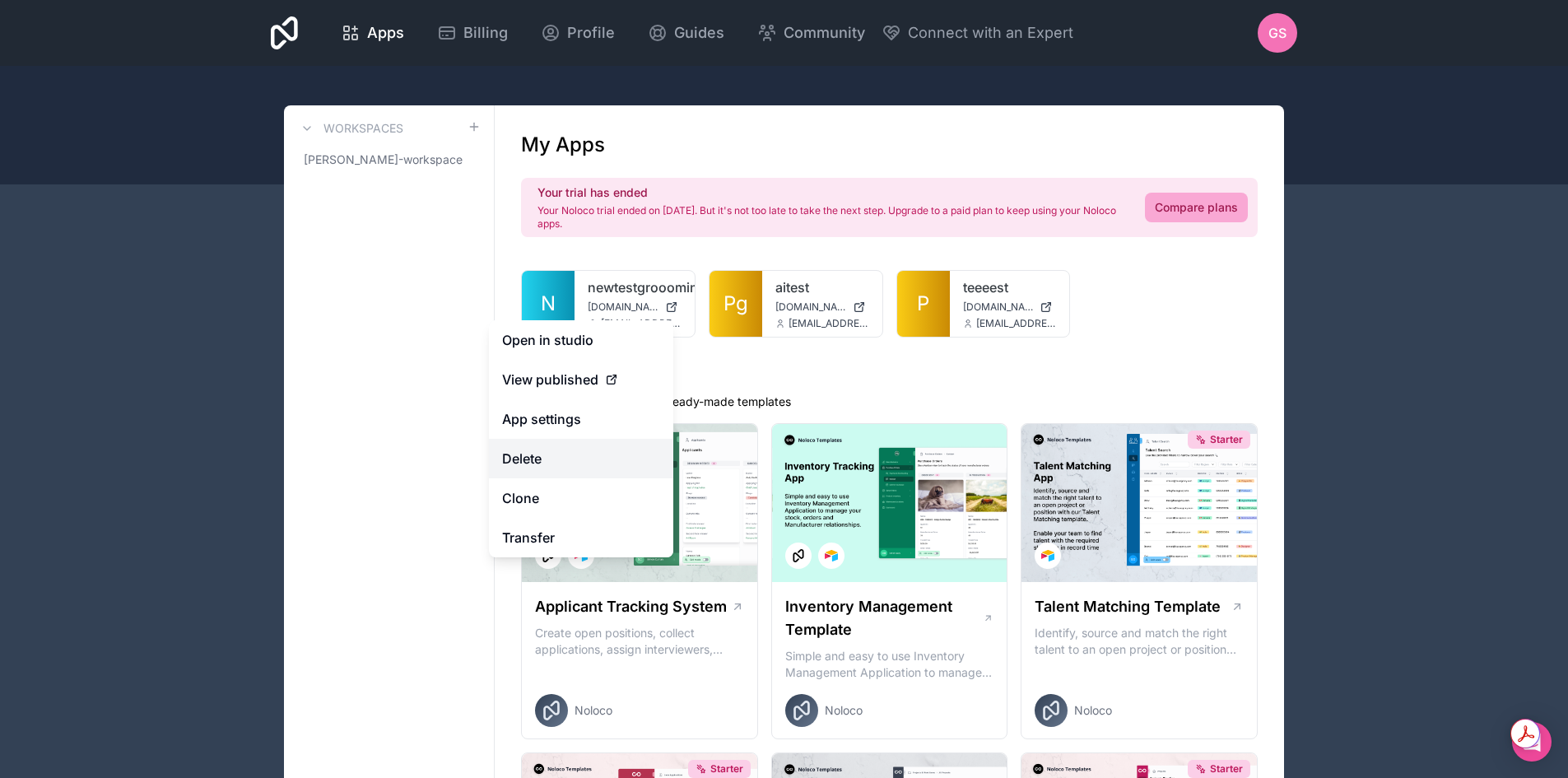
click at [547, 462] on button "Delete" at bounding box center [581, 458] width 184 height 40
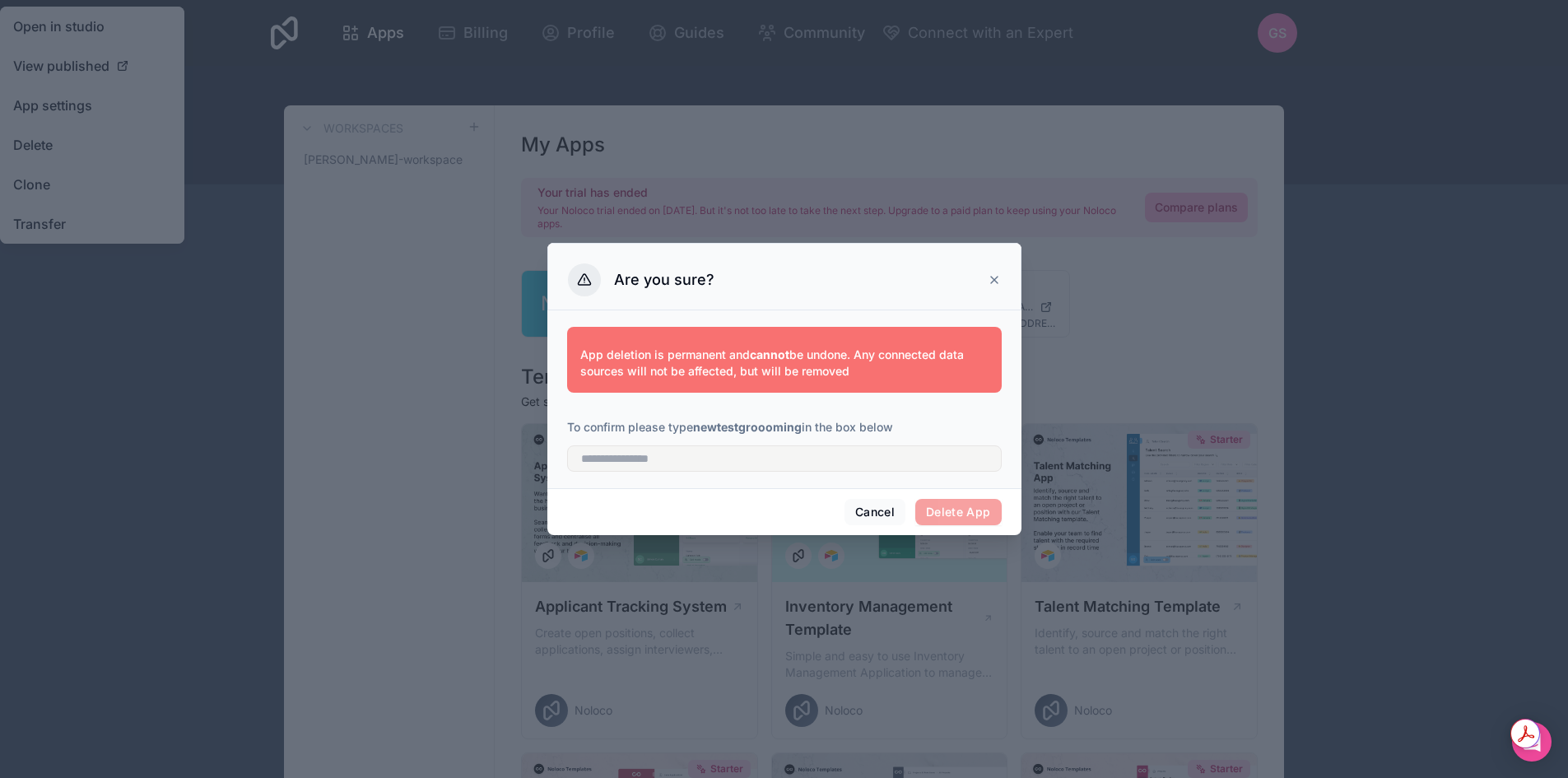
click at [763, 445] on div at bounding box center [784, 453] width 434 height 36
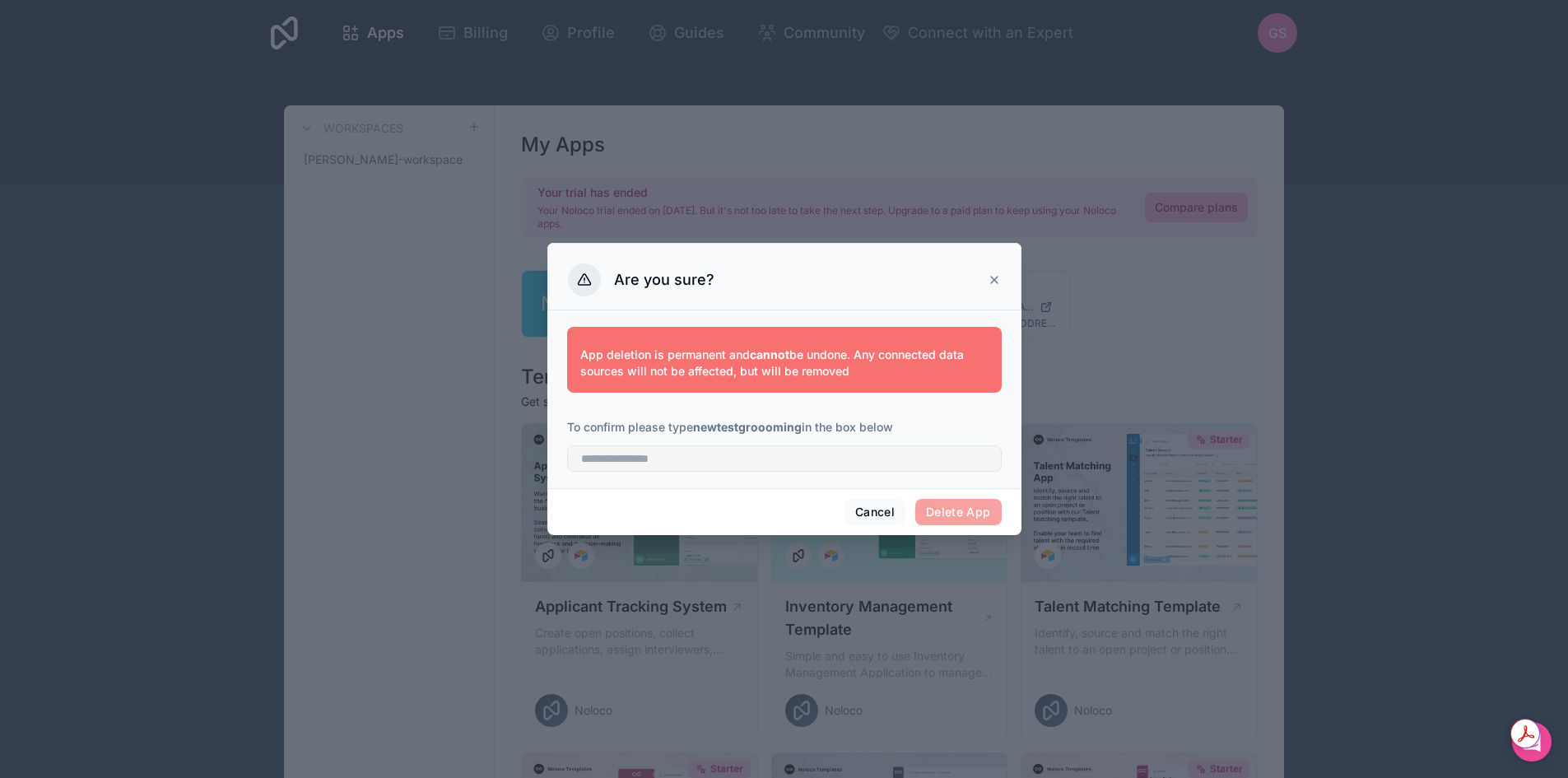
click at [733, 420] on p "To confirm please type newtestgroooming in the box below" at bounding box center [784, 427] width 434 height 17
click at [733, 425] on strong "newtestgroooming" at bounding box center [746, 426] width 108 height 14
click at [734, 425] on strong "newtestgroooming" at bounding box center [746, 426] width 108 height 14
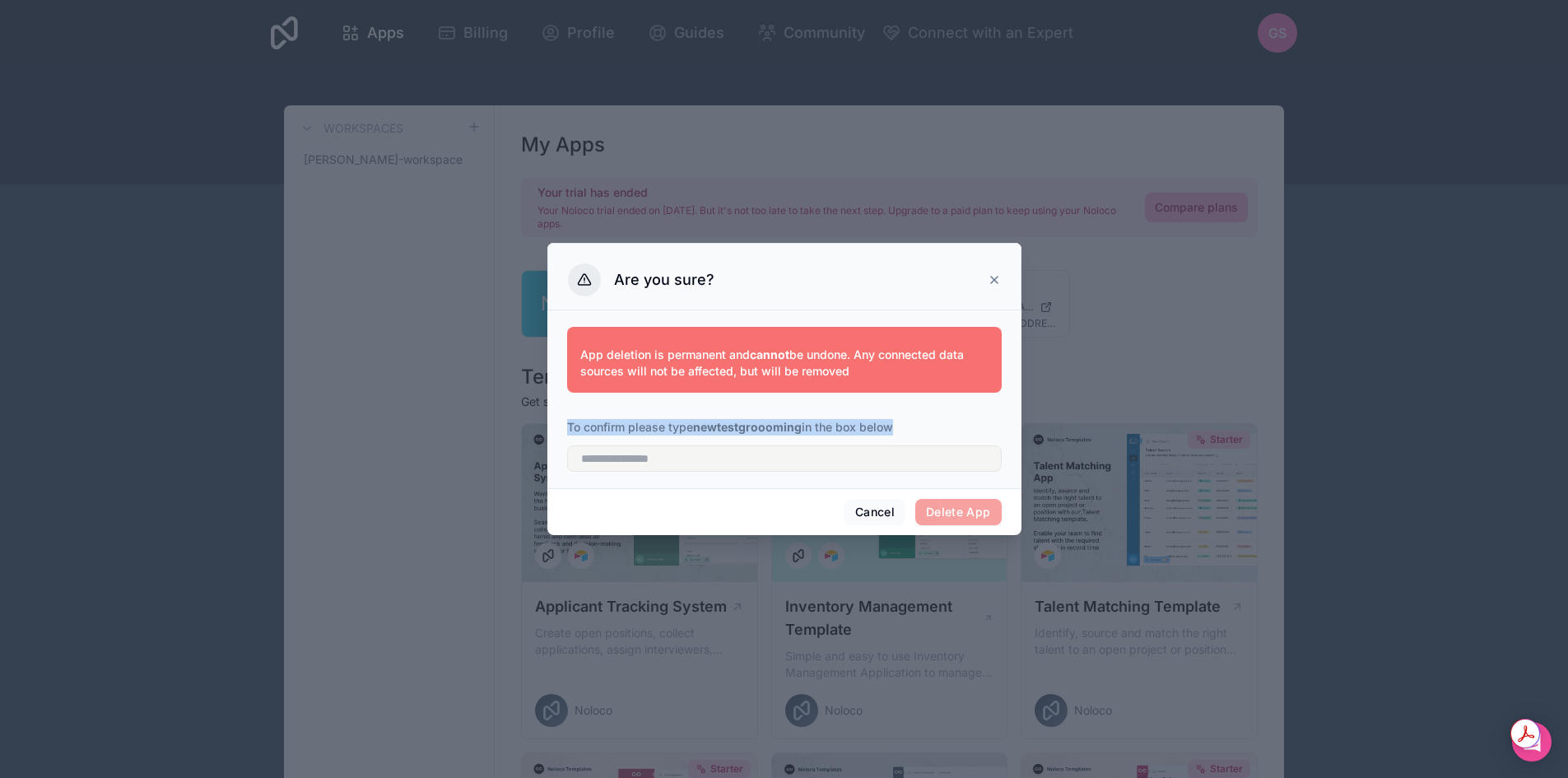
click at [734, 425] on strong "newtestgroooming" at bounding box center [746, 426] width 108 height 14
click at [752, 436] on div at bounding box center [784, 453] width 434 height 36
click at [750, 424] on strong "newtestgroooming" at bounding box center [746, 426] width 108 height 14
click at [749, 424] on strong "newtestgroooming" at bounding box center [746, 426] width 108 height 14
copy p "newtestgroooming"
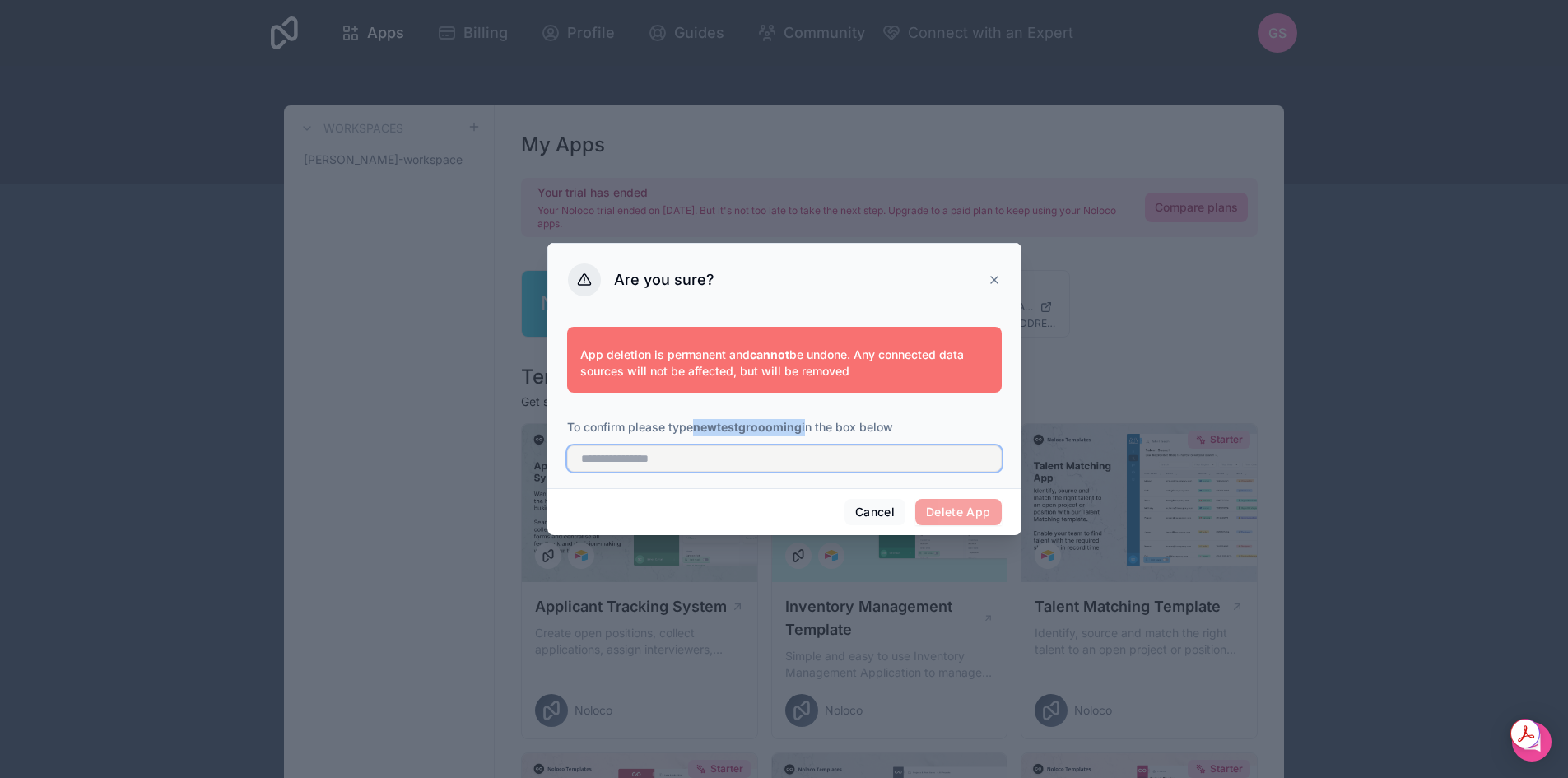
click at [734, 465] on input "text" at bounding box center [784, 458] width 434 height 26
paste input "**********"
click at [583, 458] on input "**********" at bounding box center [784, 458] width 434 height 26
type input "**********"
click at [941, 508] on button "Delete App" at bounding box center [958, 512] width 86 height 26
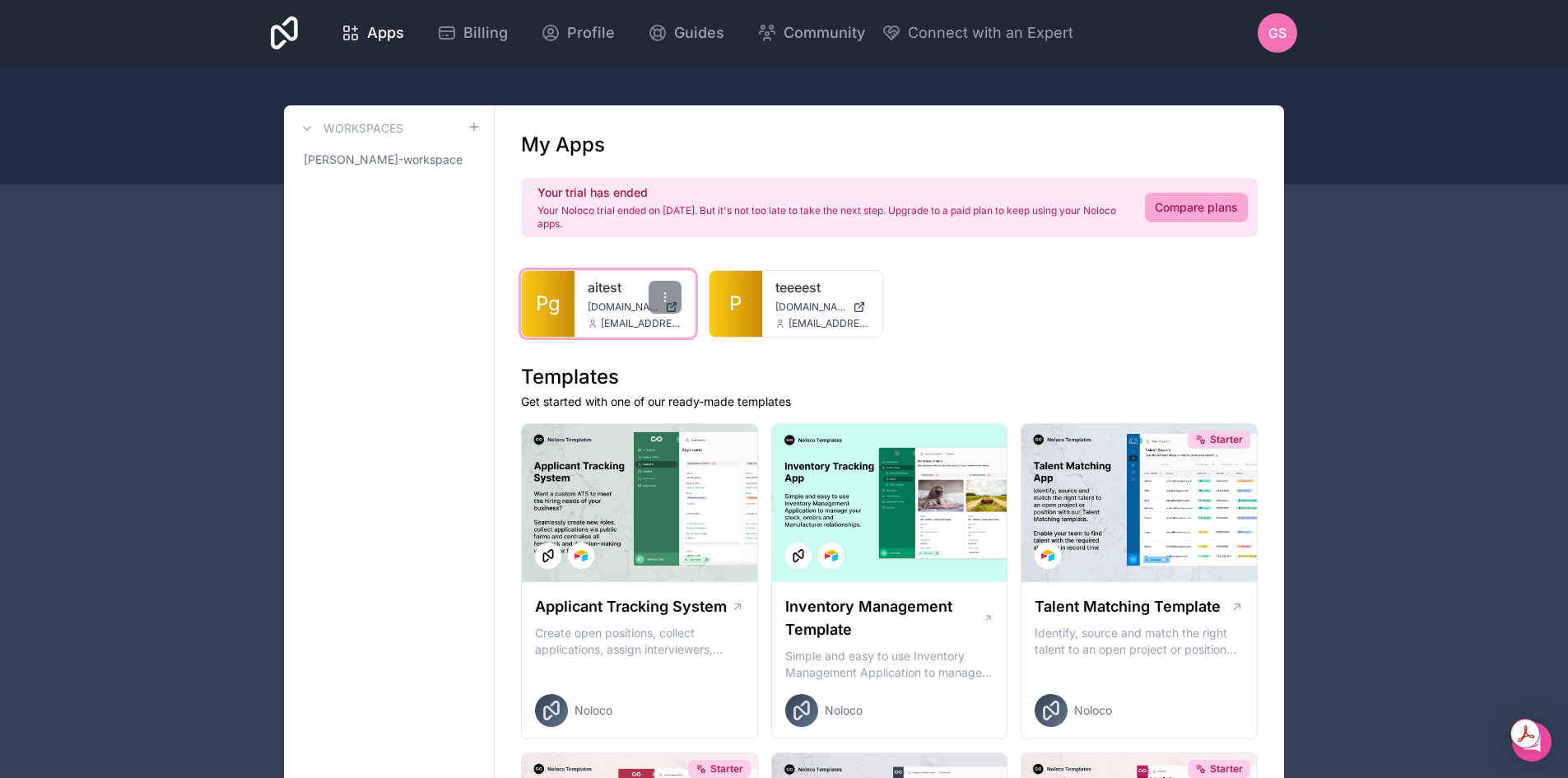
click at [589, 304] on span "[DOMAIN_NAME]" at bounding box center [623, 307] width 70 height 13
click at [558, 288] on link "Pg" at bounding box center [548, 303] width 53 height 66
click at [673, 309] on div at bounding box center [665, 297] width 33 height 33
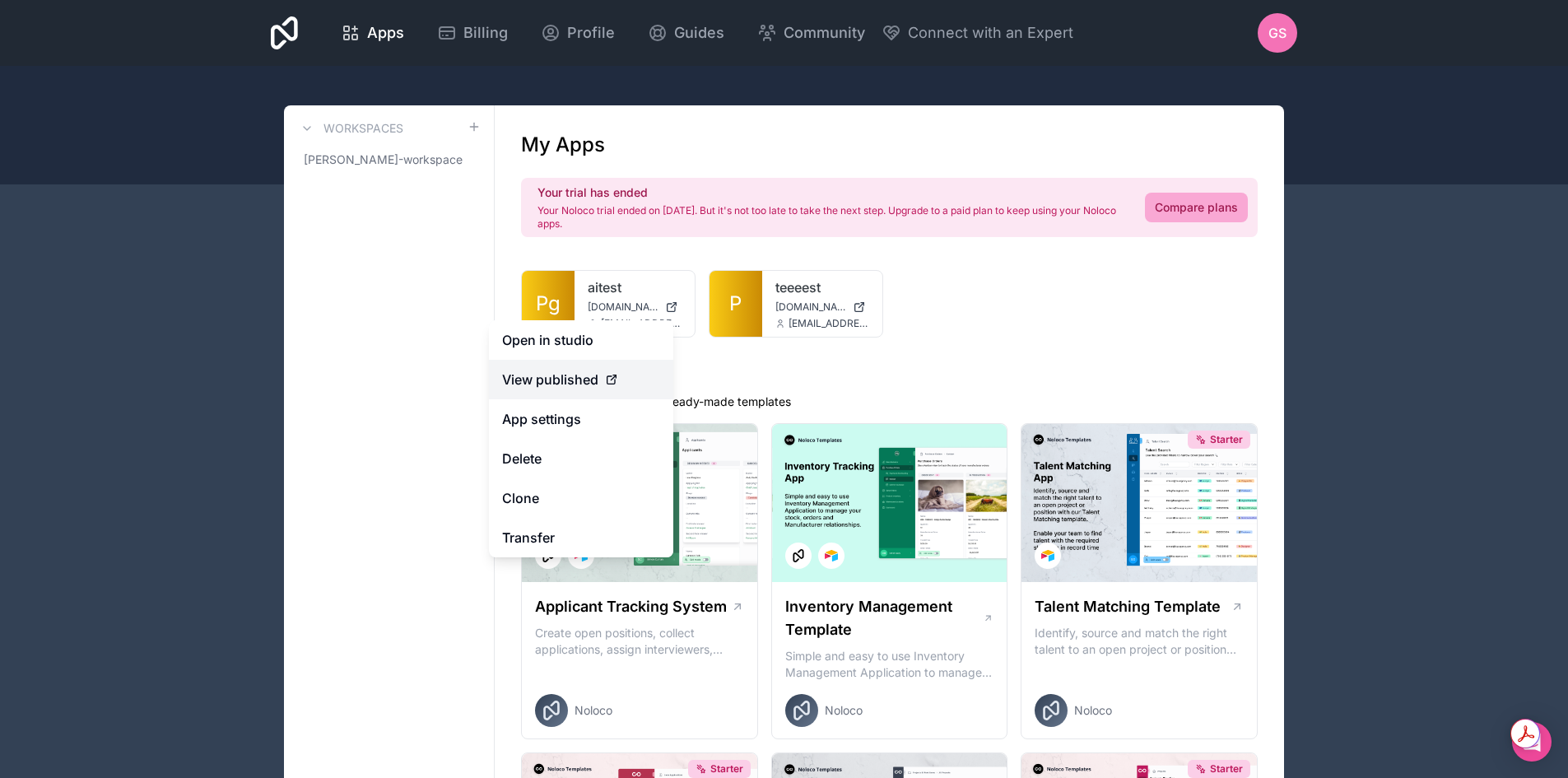
click at [581, 369] on link "View published" at bounding box center [581, 379] width 184 height 40
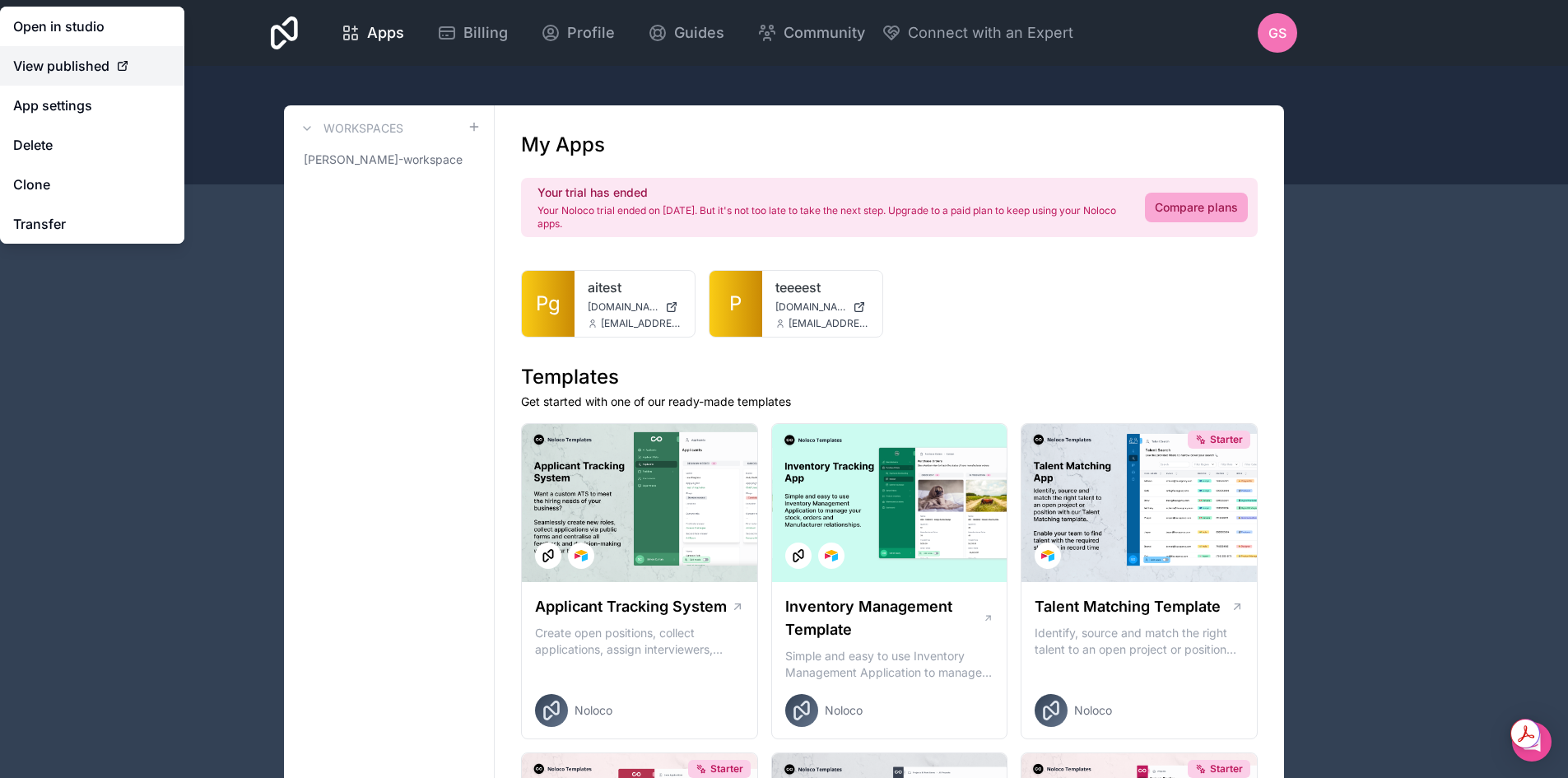
click at [116, 55] on link "View published" at bounding box center [92, 66] width 184 height 40
click at [118, 57] on div "View published" at bounding box center [92, 65] width 158 height 19
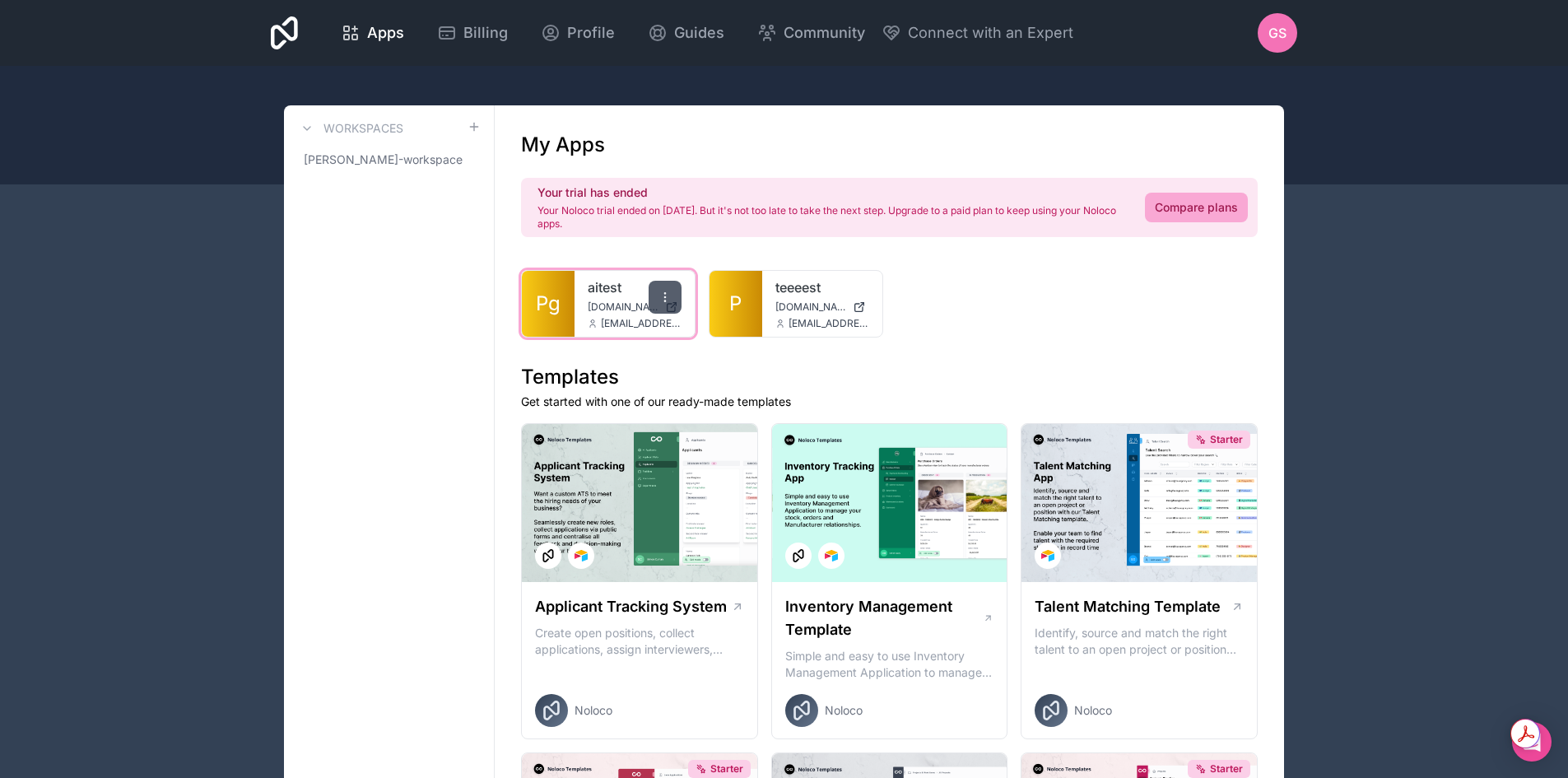
click at [669, 307] on div at bounding box center [665, 297] width 33 height 33
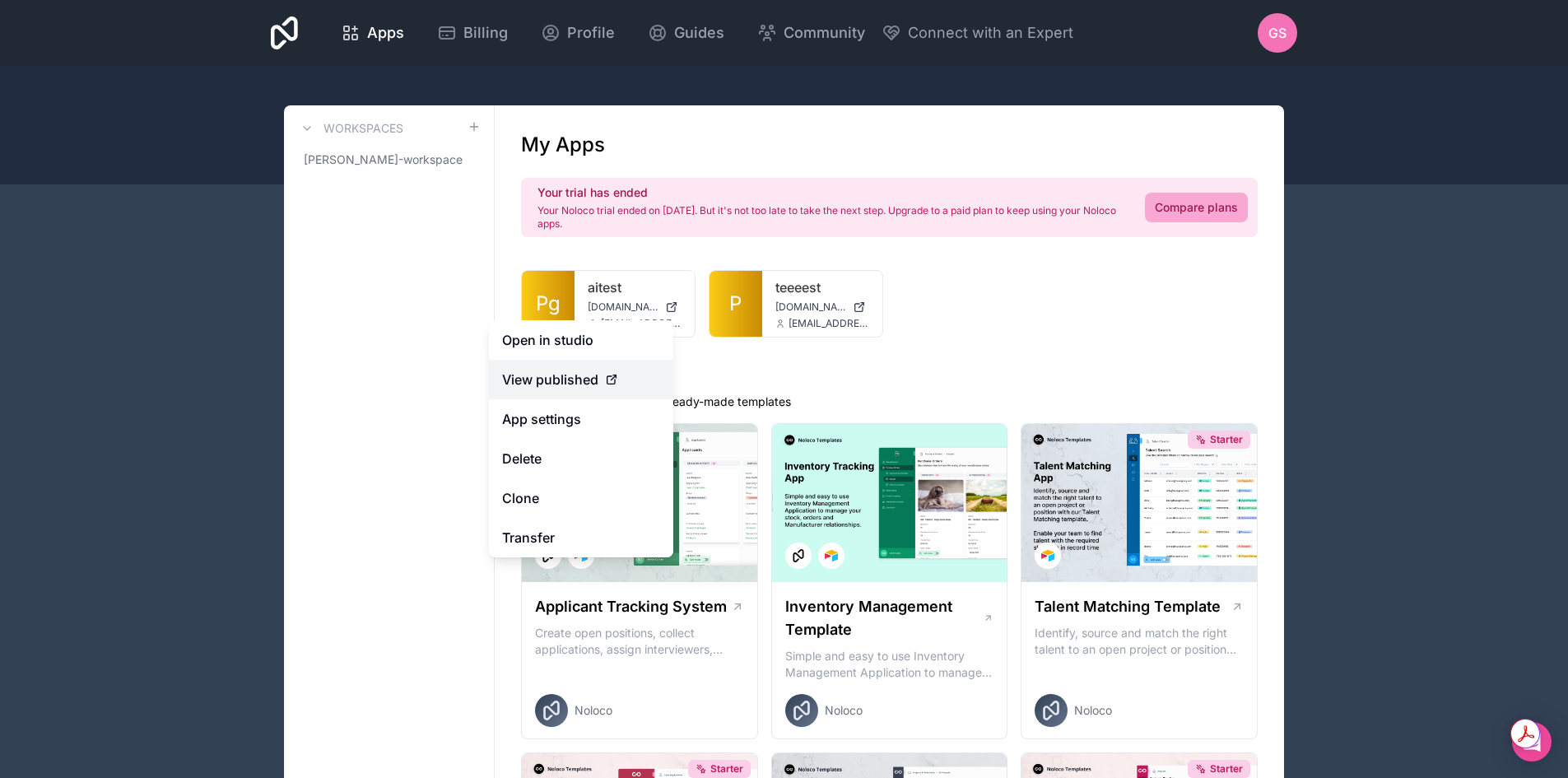
click at [578, 381] on span "View published" at bounding box center [550, 379] width 96 height 19
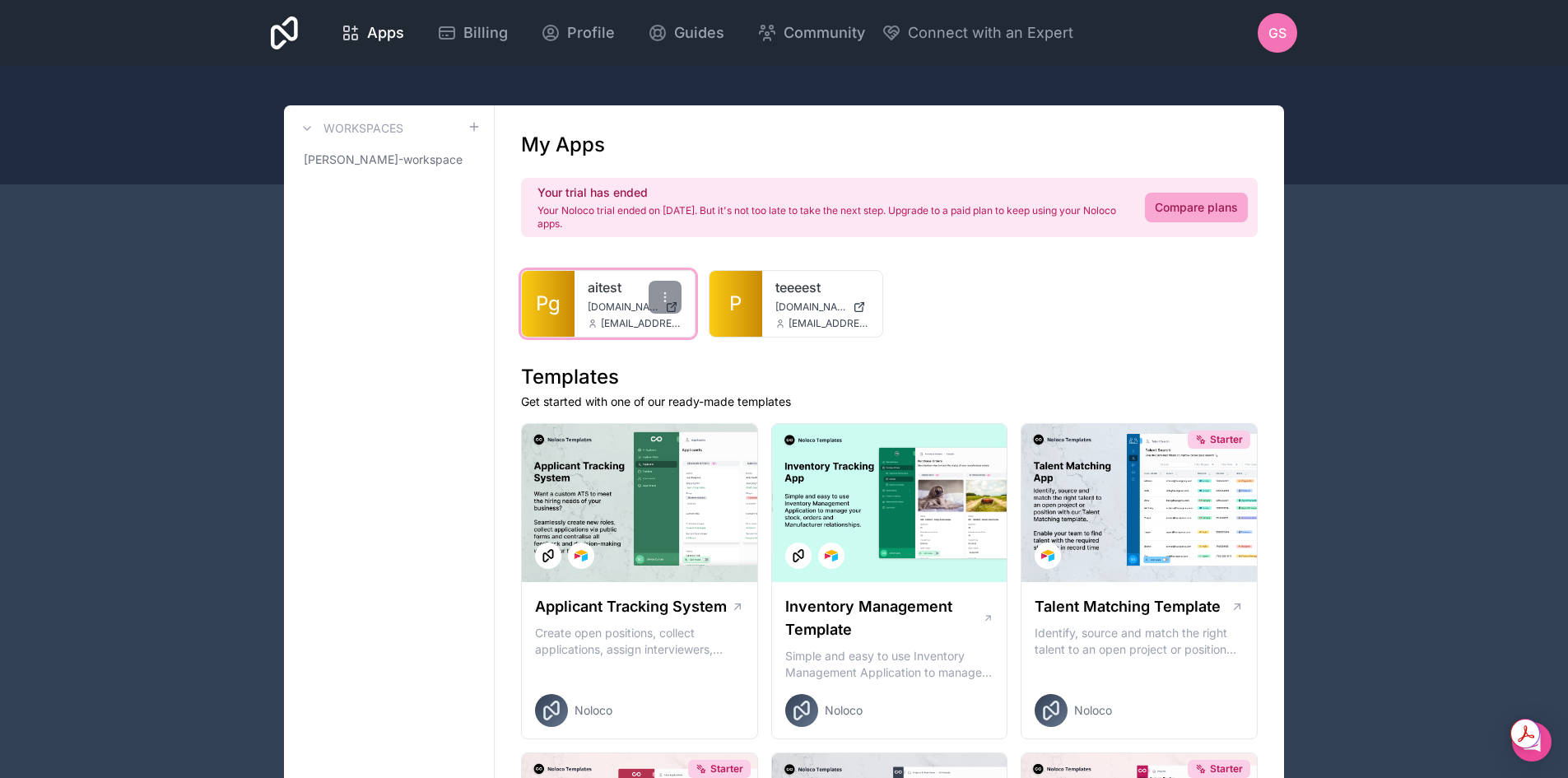
click at [593, 303] on span "[DOMAIN_NAME]" at bounding box center [623, 307] width 70 height 13
click at [778, 298] on div "teeeest teeeest.noloco.co sarrisg@joblessjournal.gr" at bounding box center [822, 303] width 120 height 66
click at [738, 288] on link "P" at bounding box center [735, 303] width 53 height 66
click at [671, 288] on div at bounding box center [665, 297] width 33 height 33
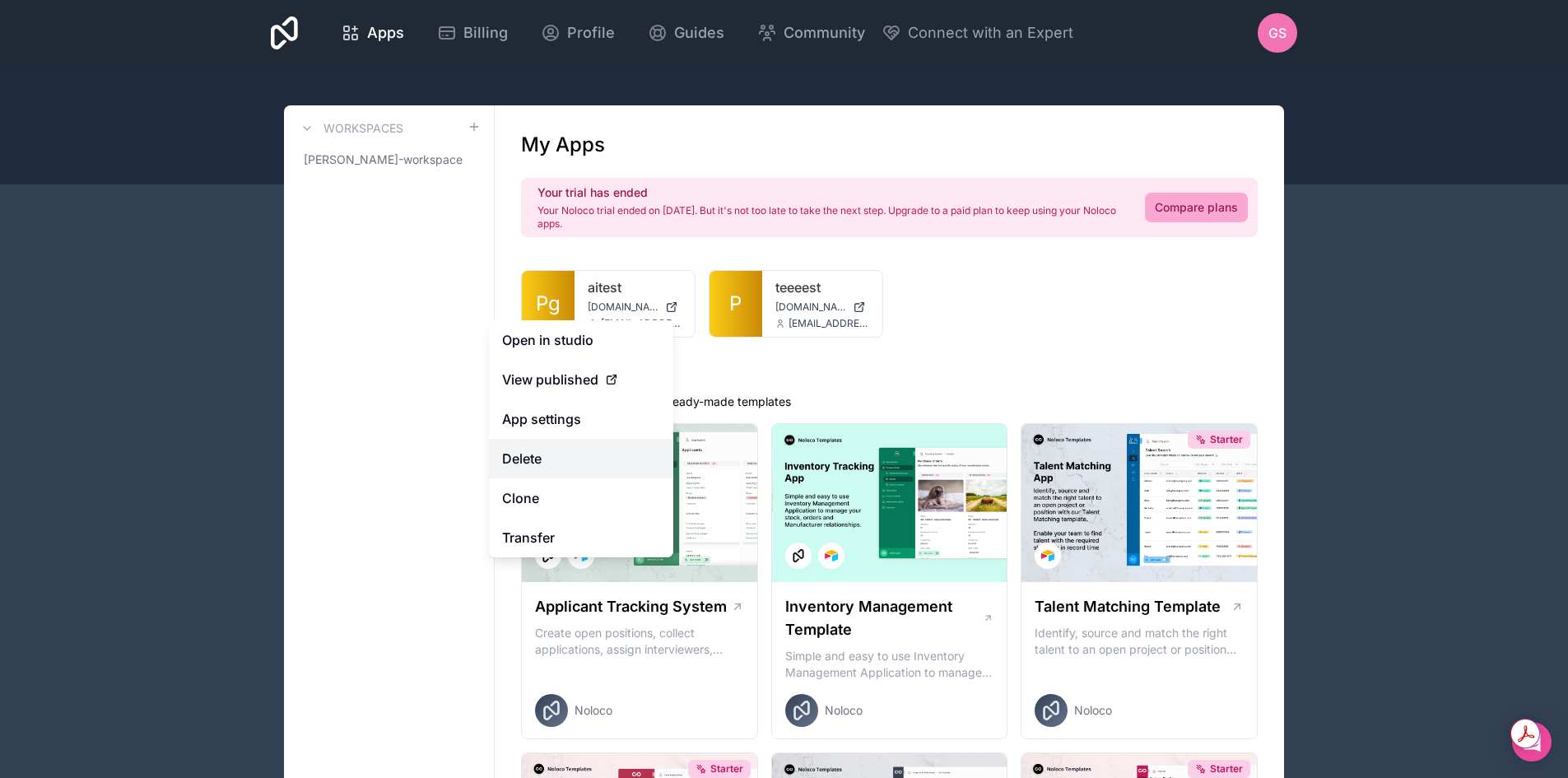
click at [541, 476] on button "Delete" at bounding box center [581, 458] width 184 height 40
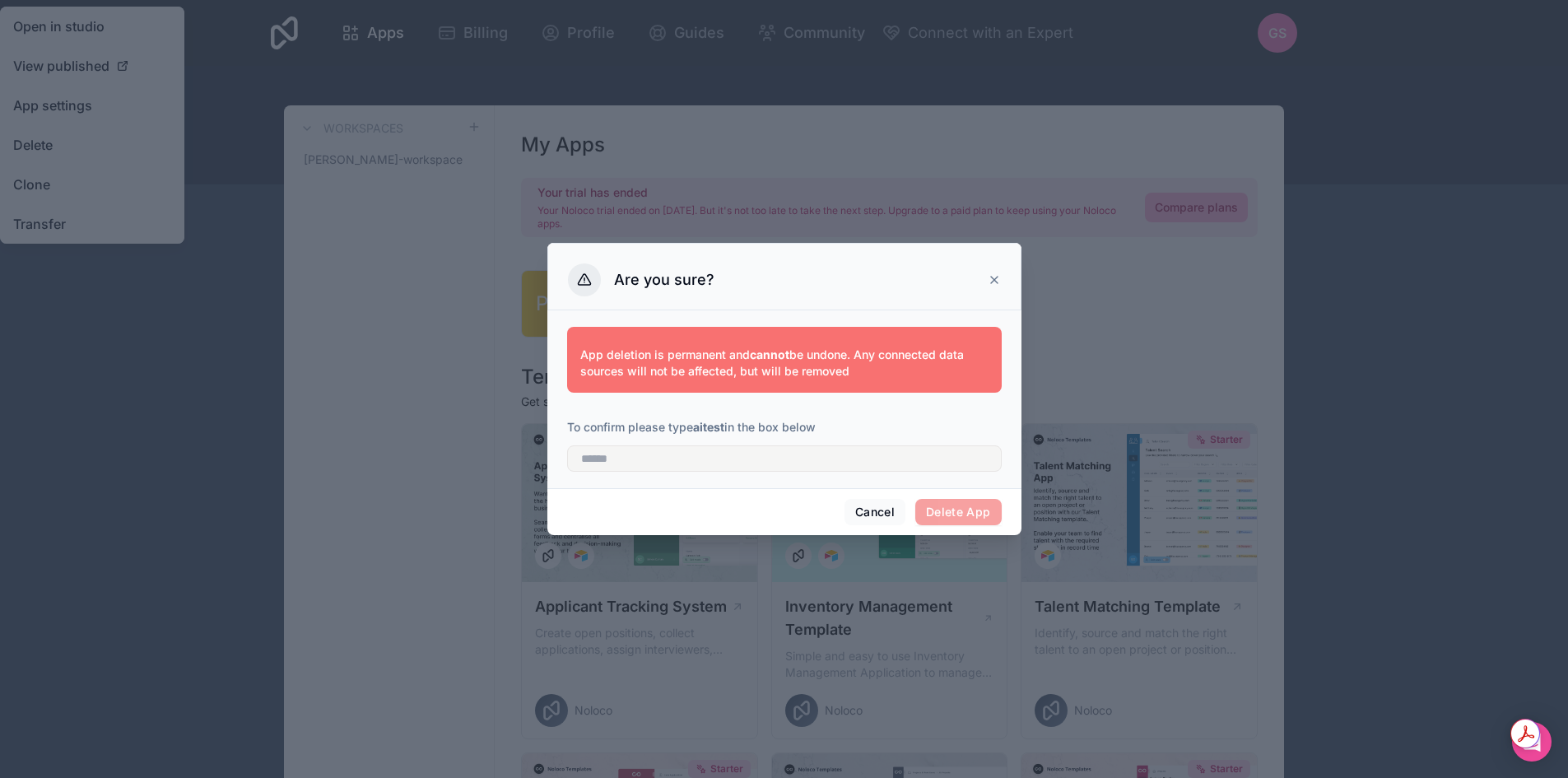
click at [710, 420] on strong "aitest" at bounding box center [709, 426] width 31 height 14
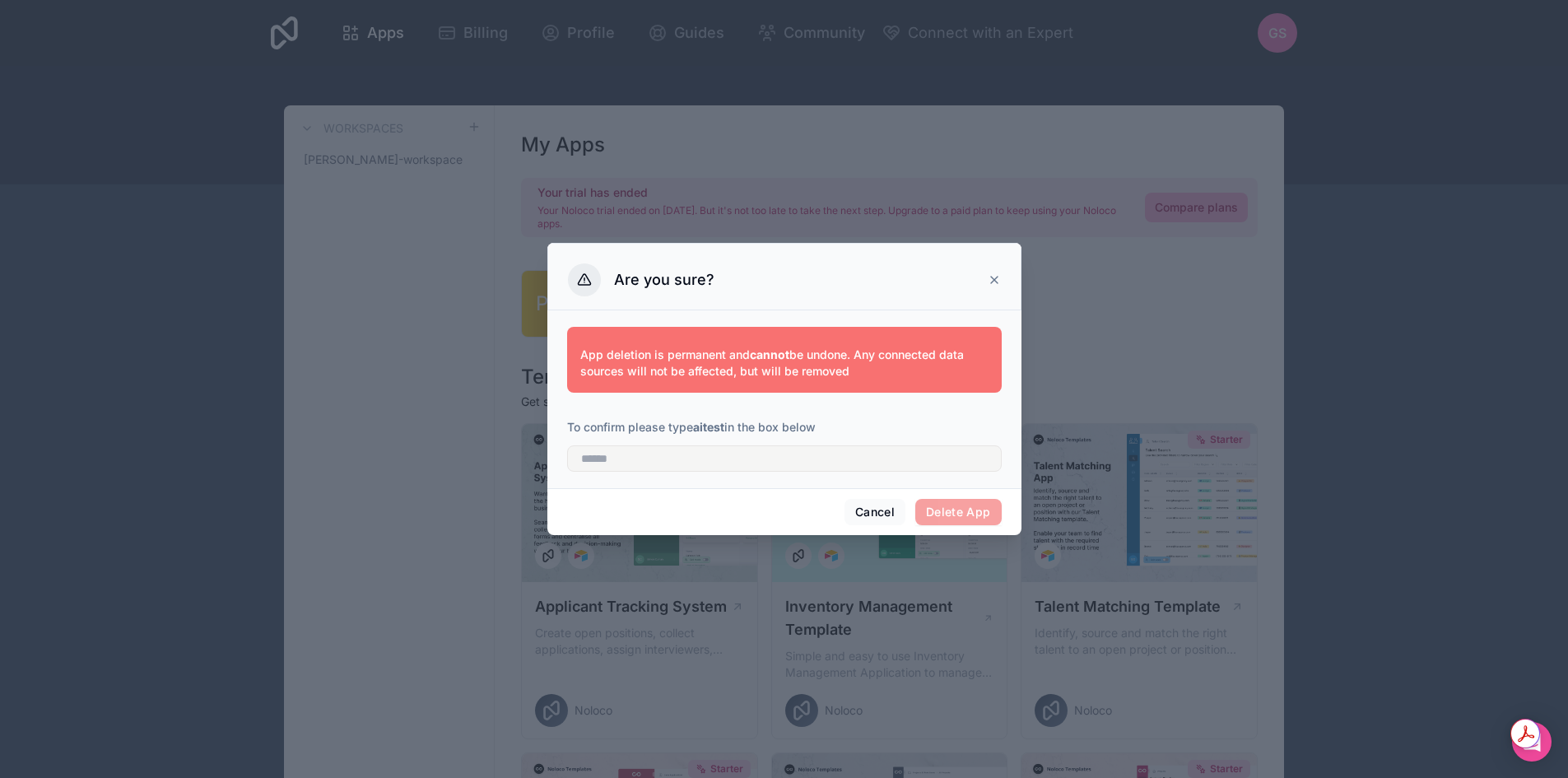
click at [709, 422] on strong "aitest" at bounding box center [709, 426] width 31 height 14
click at [710, 424] on strong "aitest" at bounding box center [709, 426] width 31 height 14
click at [709, 424] on strong "aitest" at bounding box center [709, 426] width 31 height 14
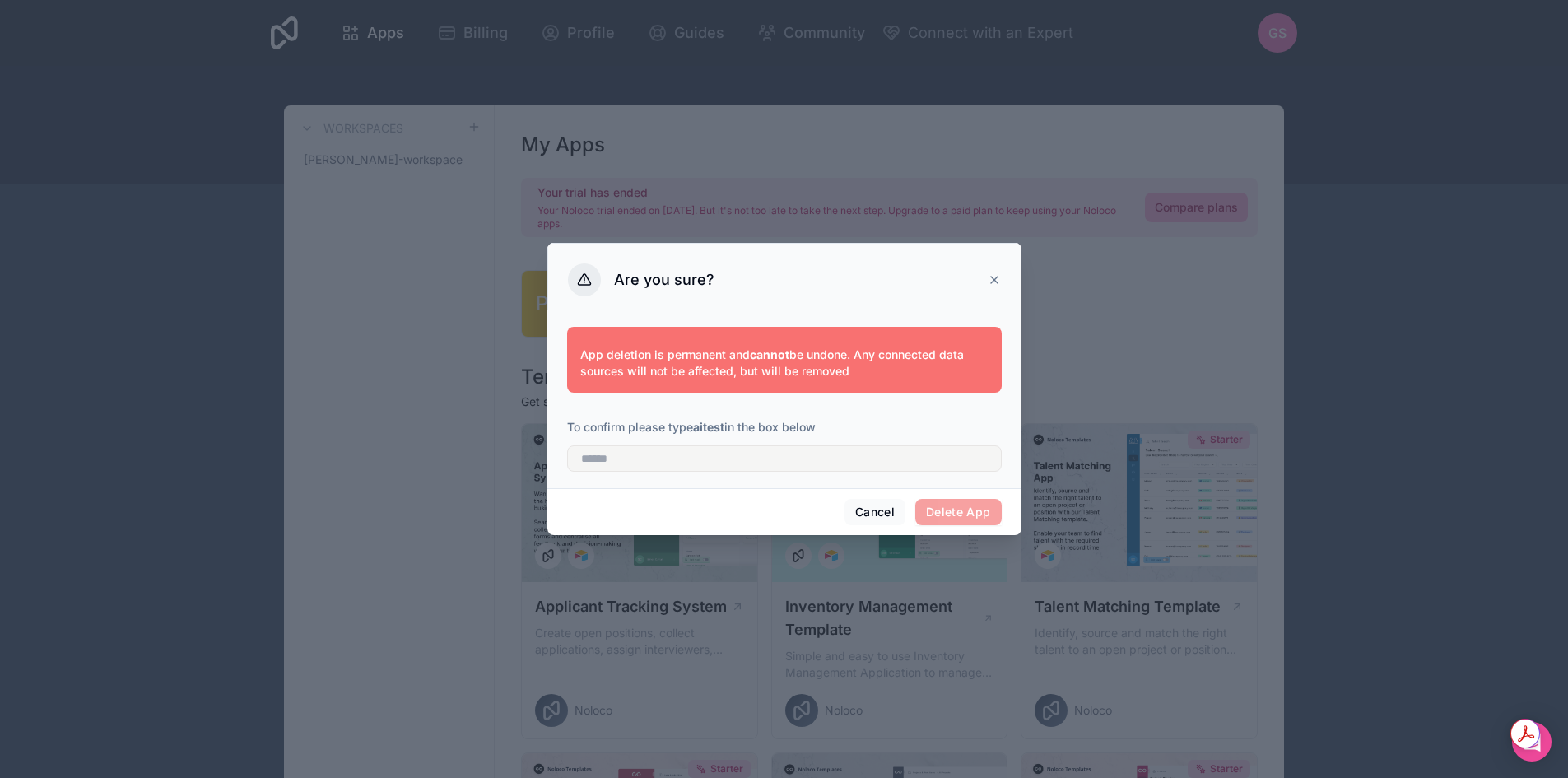
click at [709, 439] on div at bounding box center [784, 453] width 434 height 36
click at [709, 427] on strong "aitest" at bounding box center [709, 426] width 31 height 14
copy p "aitest"
click at [608, 462] on input "text" at bounding box center [784, 458] width 434 height 26
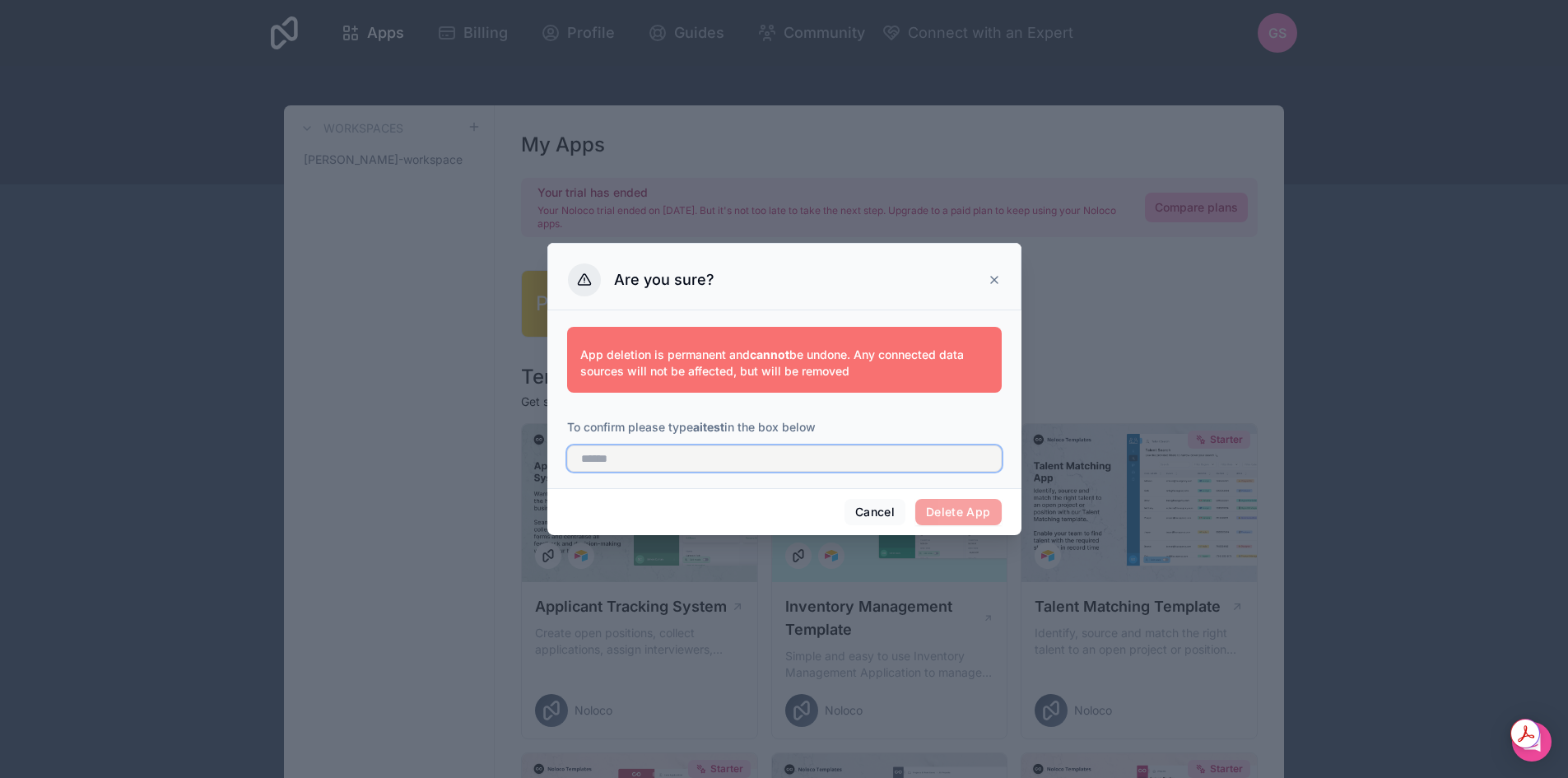
paste input "******"
type input "******"
click at [945, 510] on button "Delete App" at bounding box center [958, 512] width 86 height 26
